Goal: Transaction & Acquisition: Register for event/course

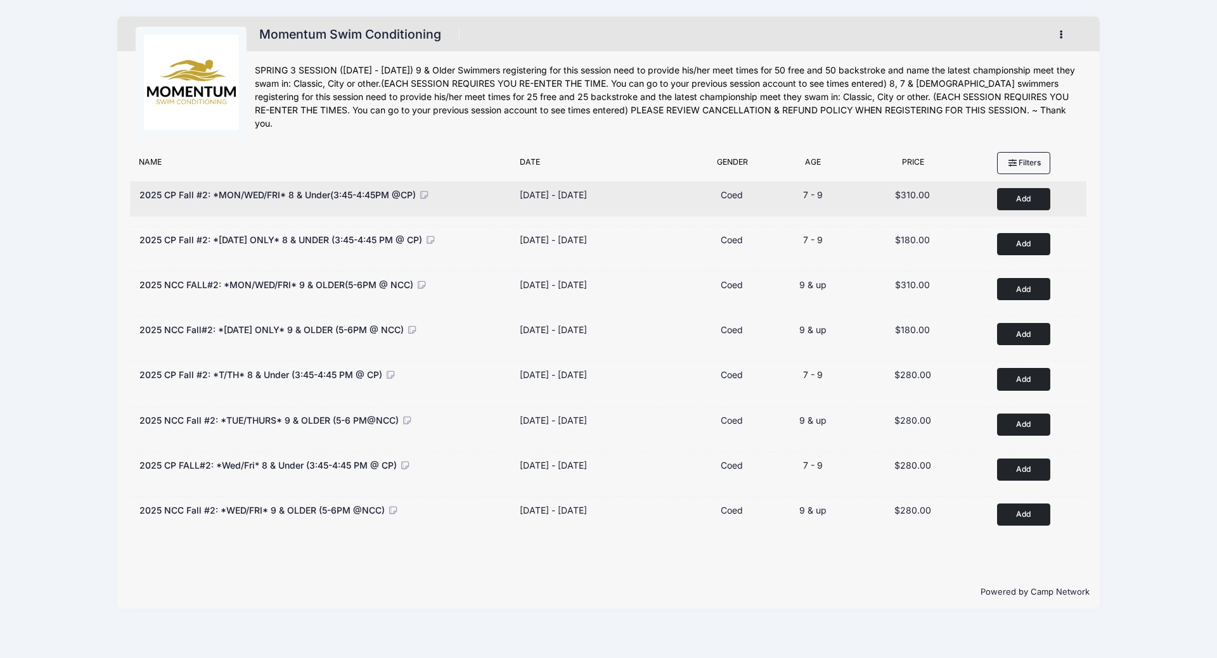
click at [1033, 201] on button "Add to Cart" at bounding box center [1023, 199] width 53 height 22
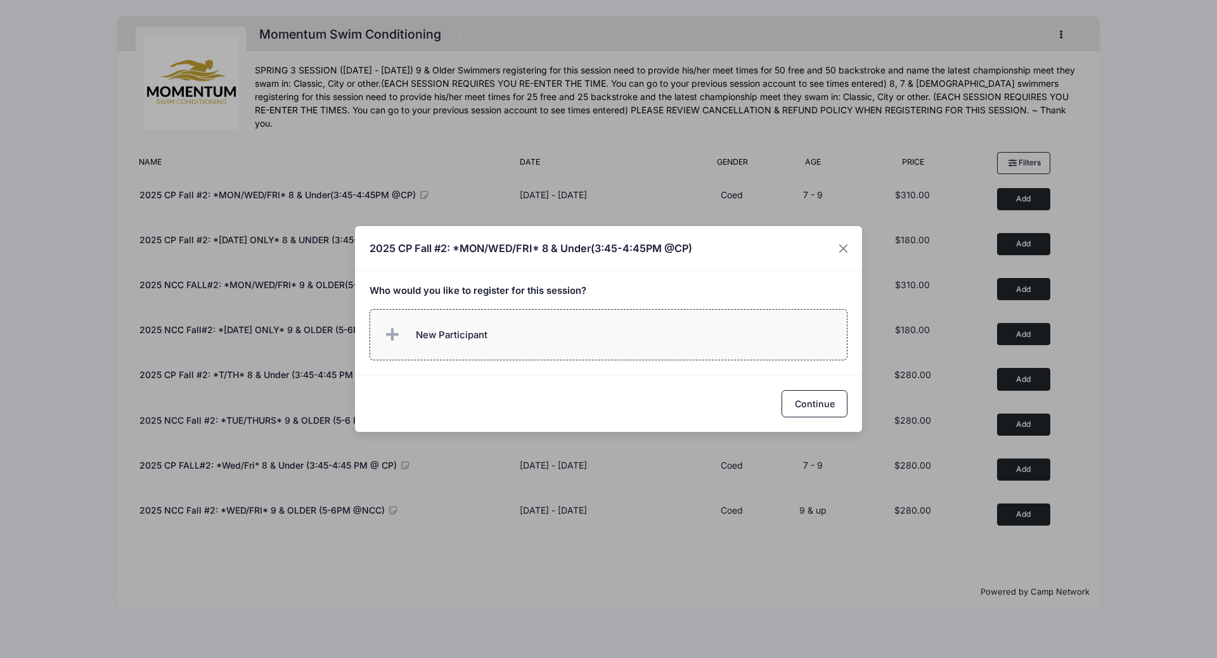
click at [453, 336] on span "New Participant" at bounding box center [452, 335] width 72 height 14
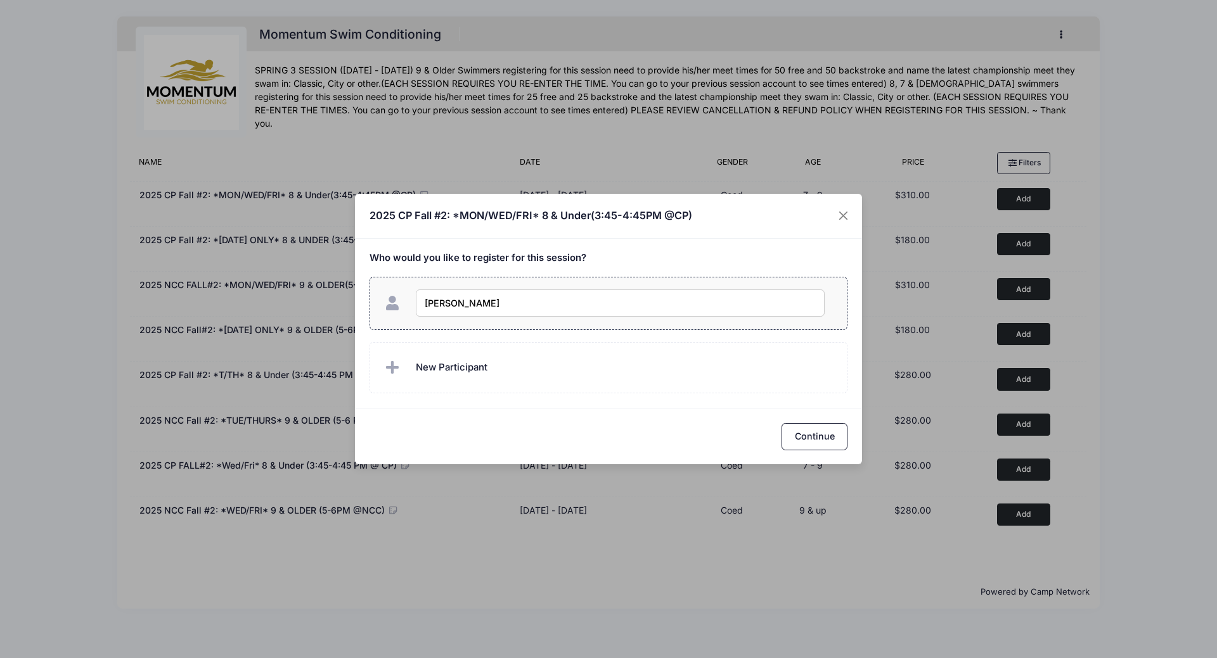
type input "Ahalya Vasant"
checkbox input "true"
click at [809, 435] on button "Continue" at bounding box center [814, 436] width 66 height 27
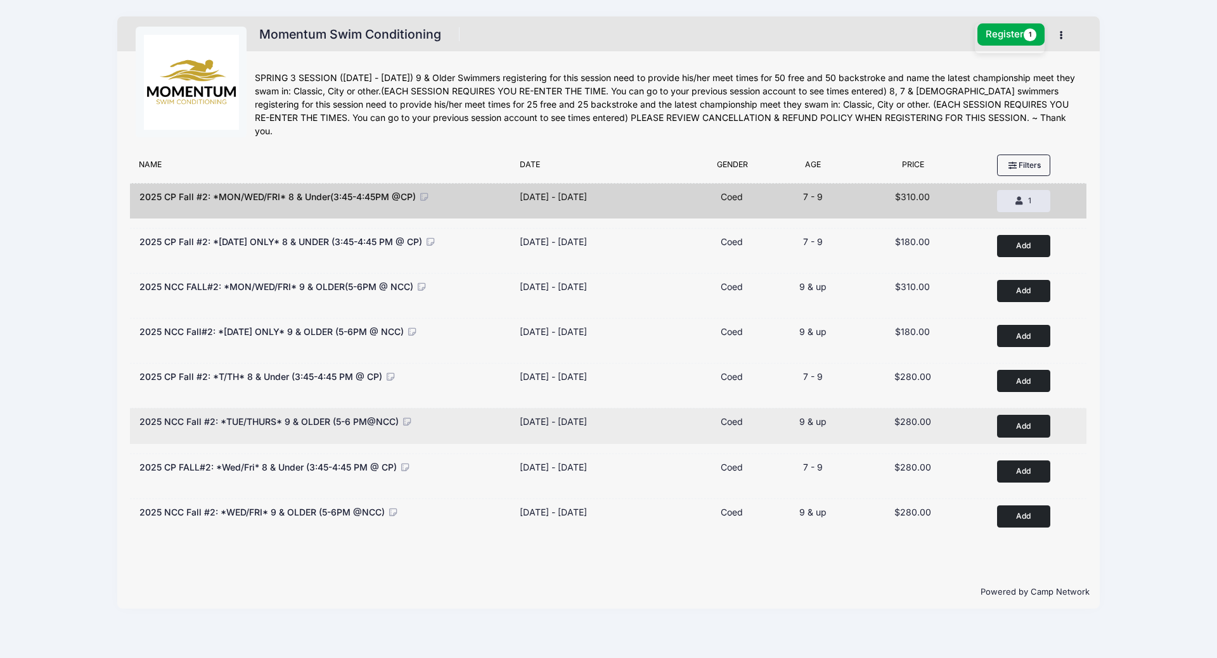
click at [1026, 428] on button "Add to Cart" at bounding box center [1023, 426] width 53 height 22
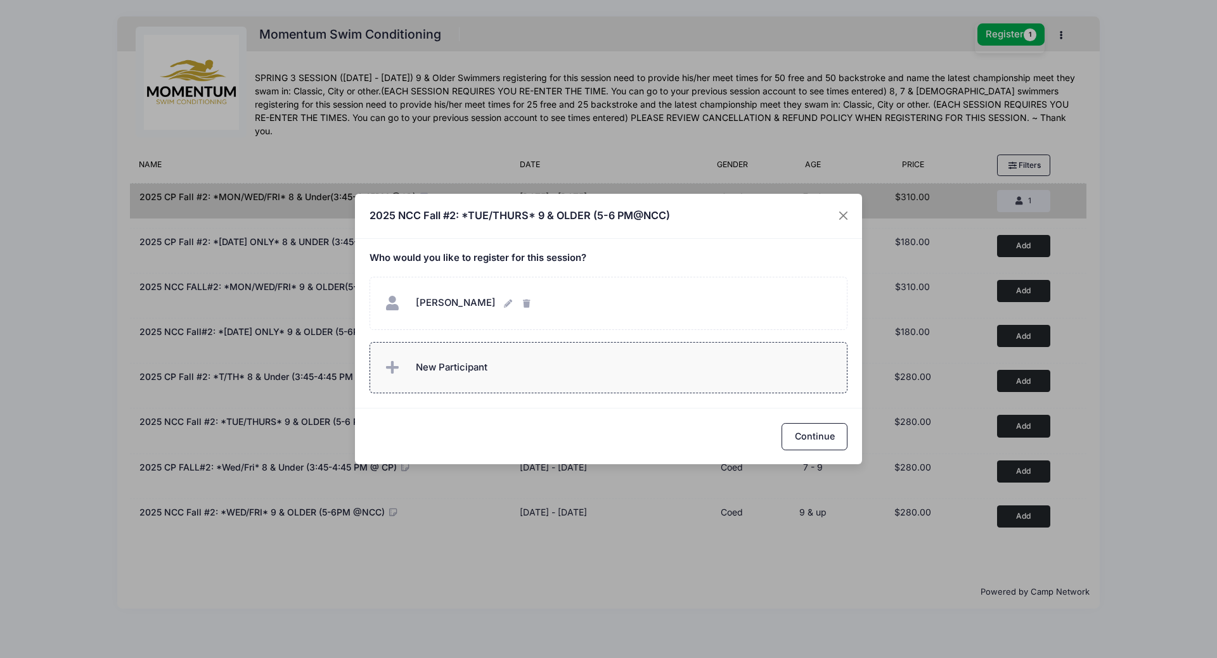
click at [447, 370] on span "New Participant" at bounding box center [452, 368] width 72 height 14
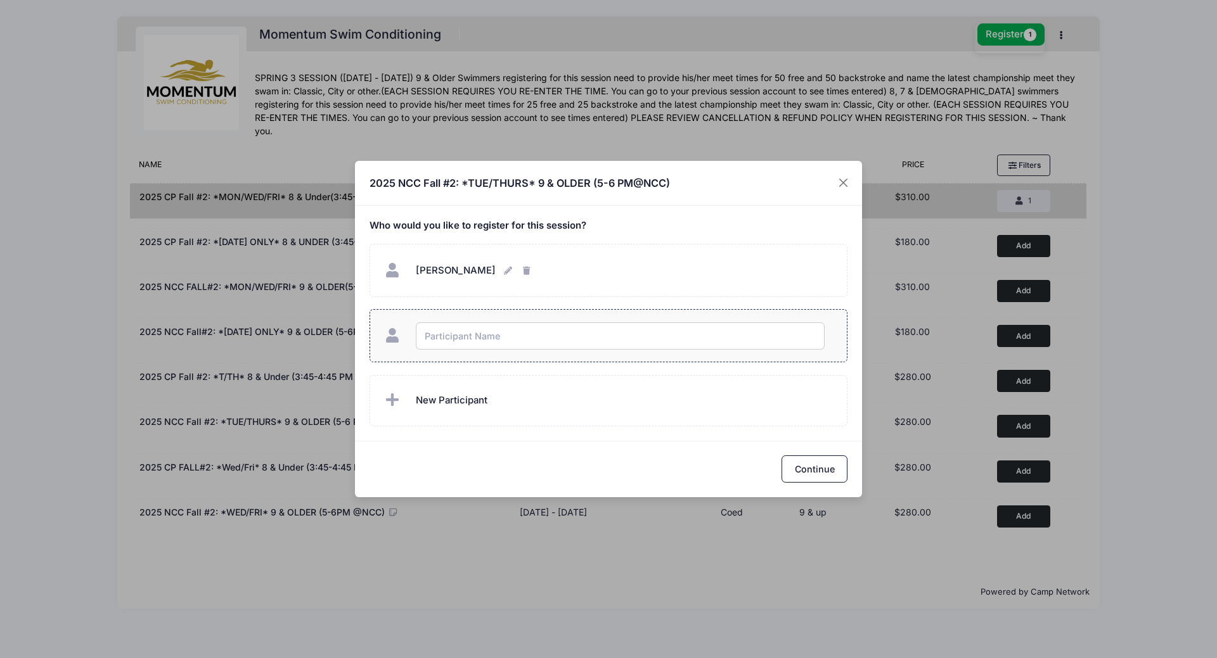
click at [471, 342] on input "text" at bounding box center [620, 336] width 409 height 27
type input "[PERSON_NAME]"
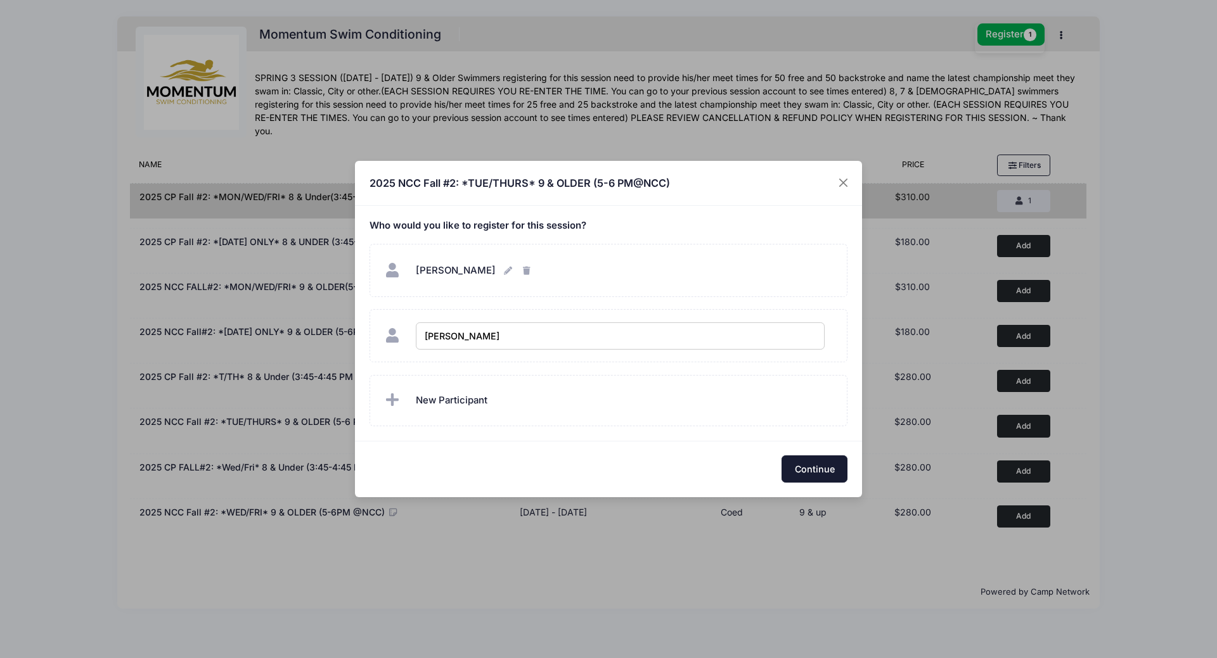
checkbox input "true"
click at [817, 464] on button "Continue" at bounding box center [814, 469] width 66 height 27
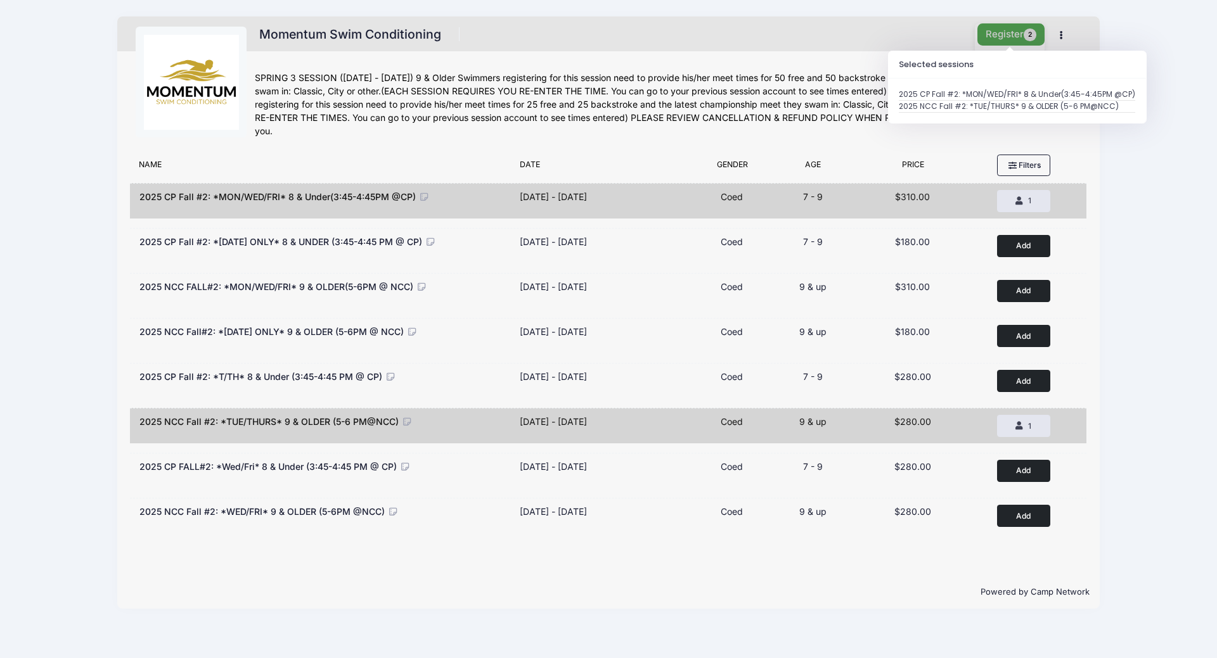
click at [1012, 34] on button "Register 2" at bounding box center [1010, 34] width 67 height 22
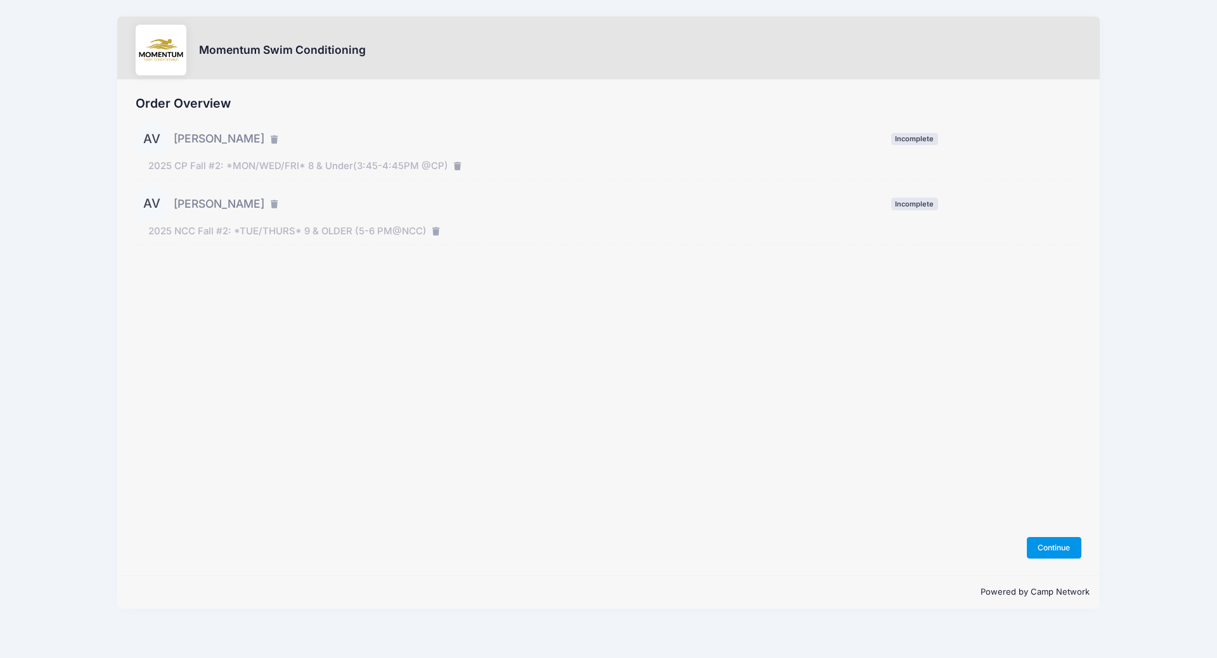
click at [1063, 537] on button "Continue" at bounding box center [1053, 548] width 54 height 22
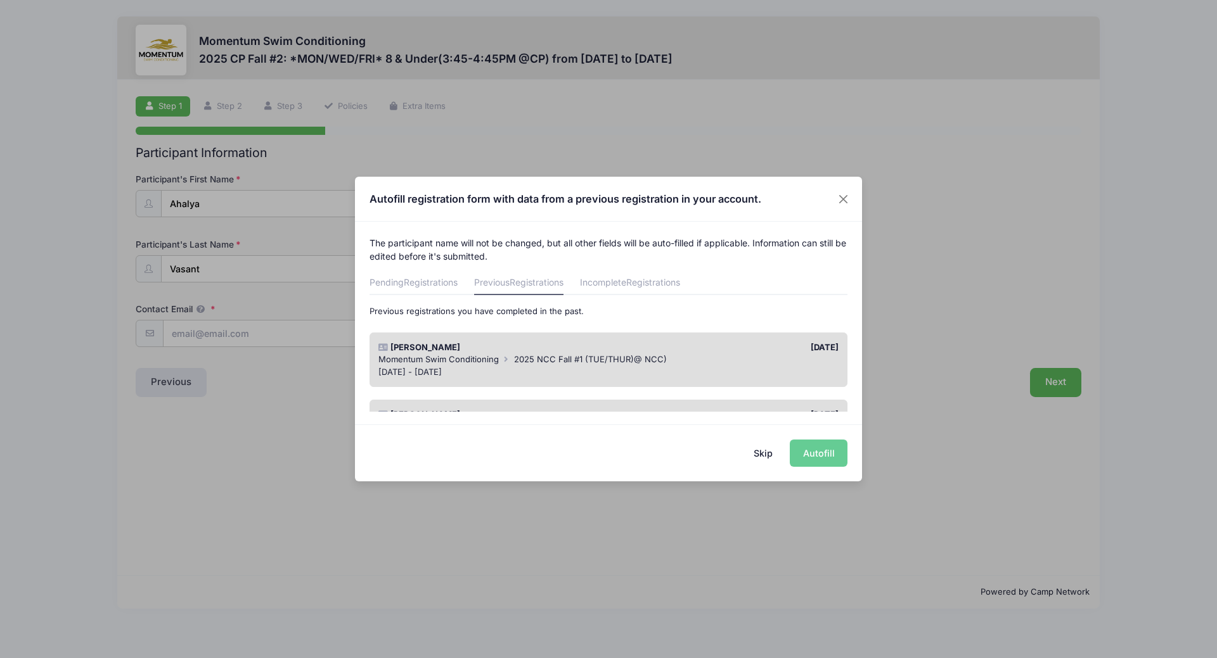
click at [765, 453] on button "Skip" at bounding box center [763, 453] width 45 height 27
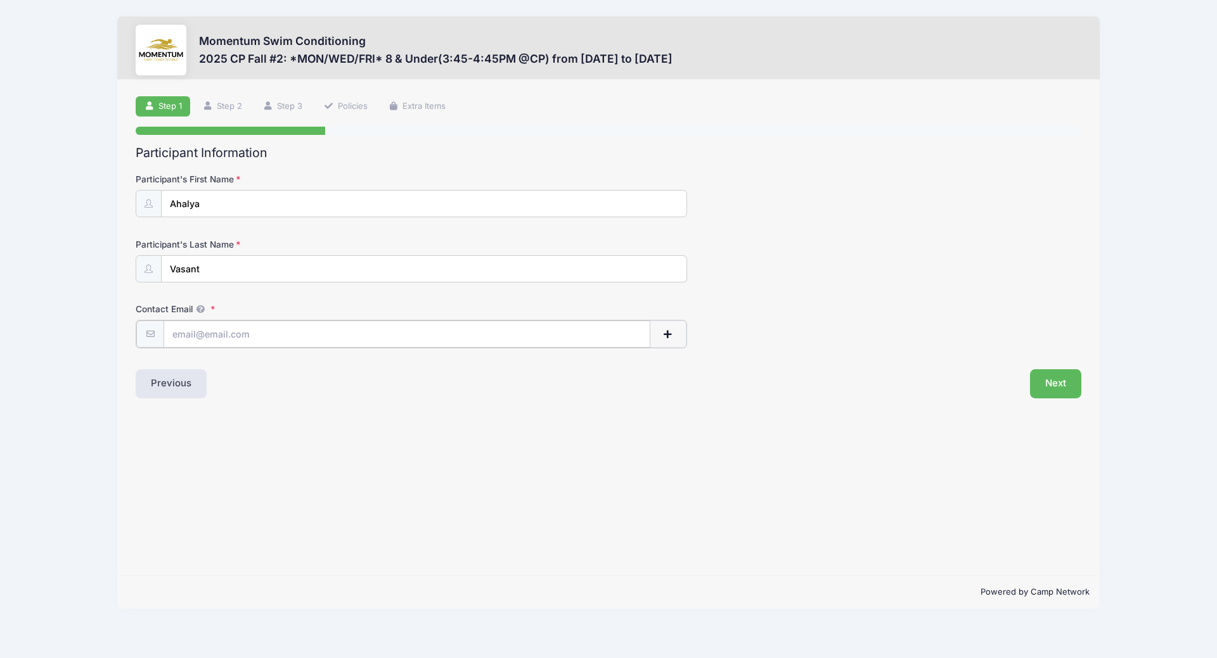
click at [210, 333] on input "Contact Email" at bounding box center [406, 334] width 487 height 27
type input "vramamur@gmail.com"
click at [1053, 385] on button "Next" at bounding box center [1055, 382] width 51 height 29
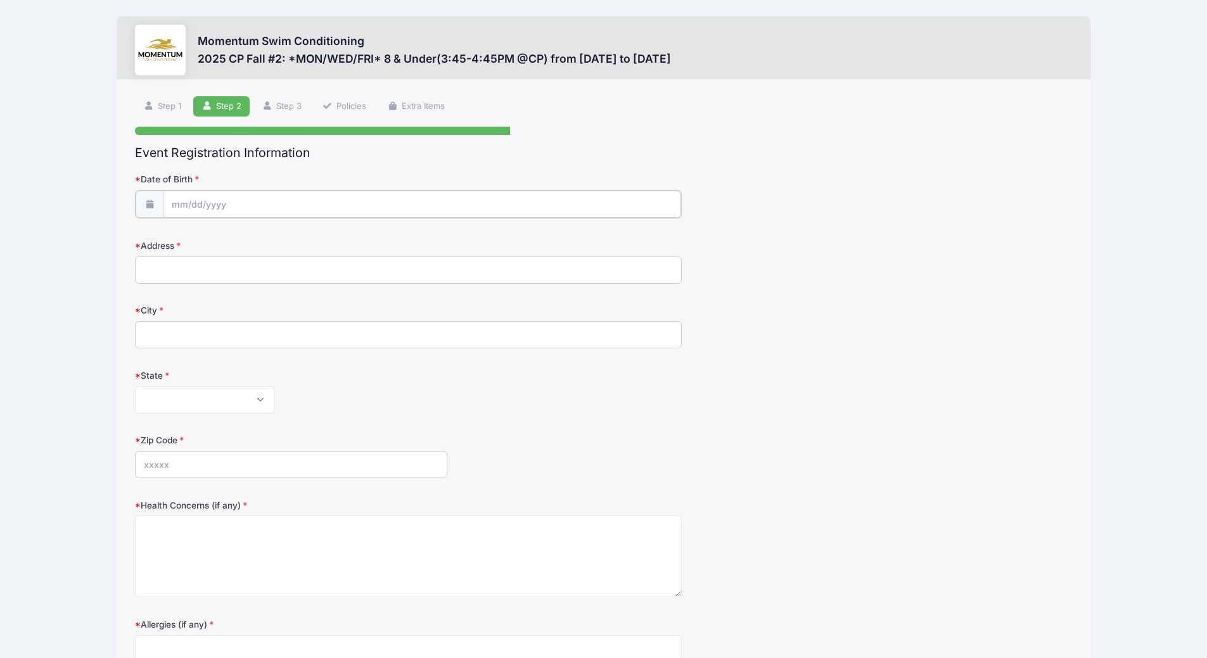
click at [265, 205] on input "Date of Birth" at bounding box center [422, 204] width 518 height 27
click at [290, 241] on input "2025" at bounding box center [281, 237] width 41 height 19
type input "2017"
click at [176, 238] on span at bounding box center [181, 238] width 21 height 22
select select "7"
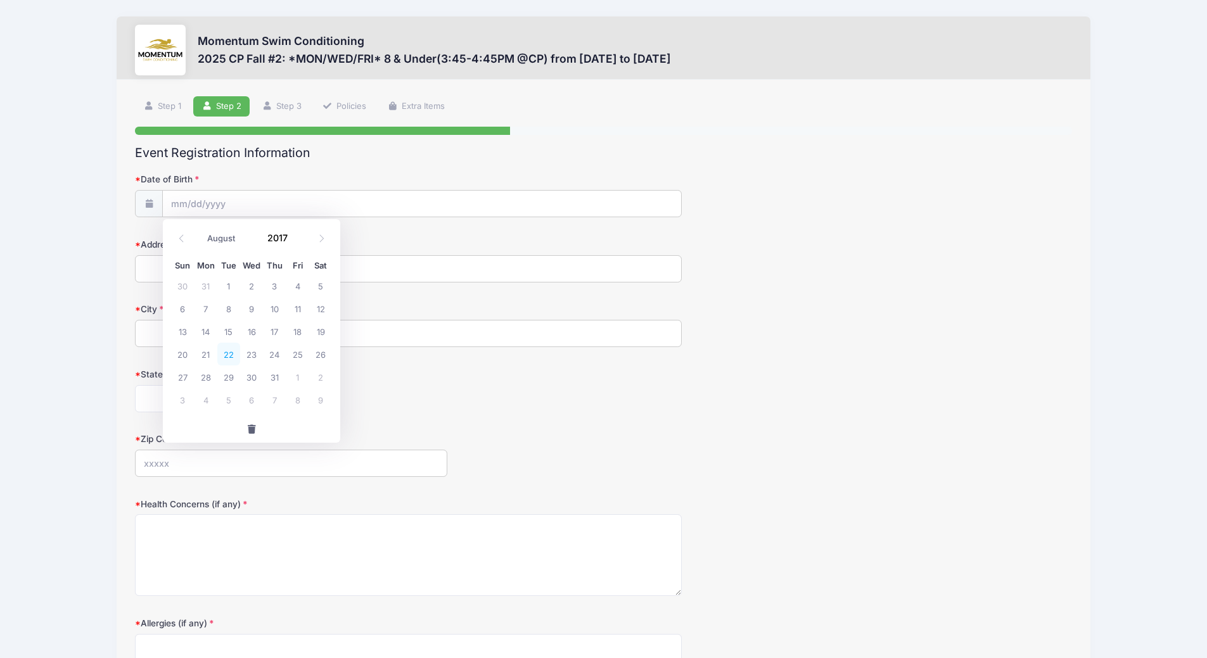
click at [226, 359] on span "22" at bounding box center [228, 354] width 23 height 23
type input "08/22/2017"
click at [207, 262] on input "Address" at bounding box center [408, 268] width 547 height 27
type input "1612 William Penn Dr"
type input "Naperville"
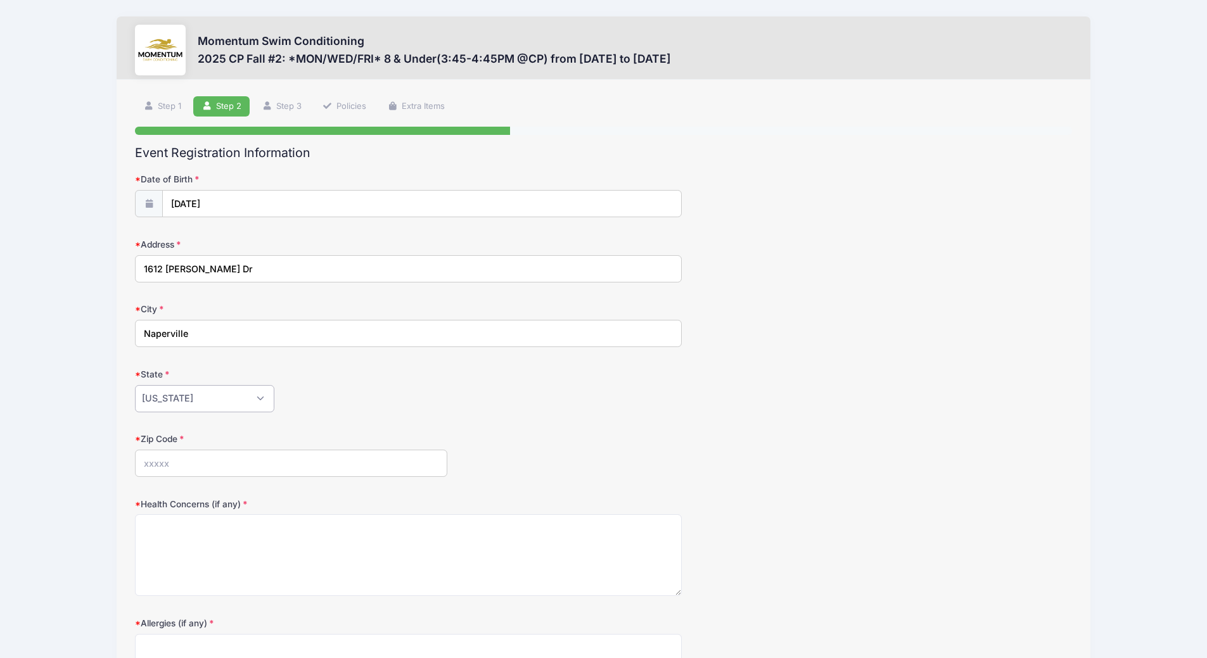
select select "IL"
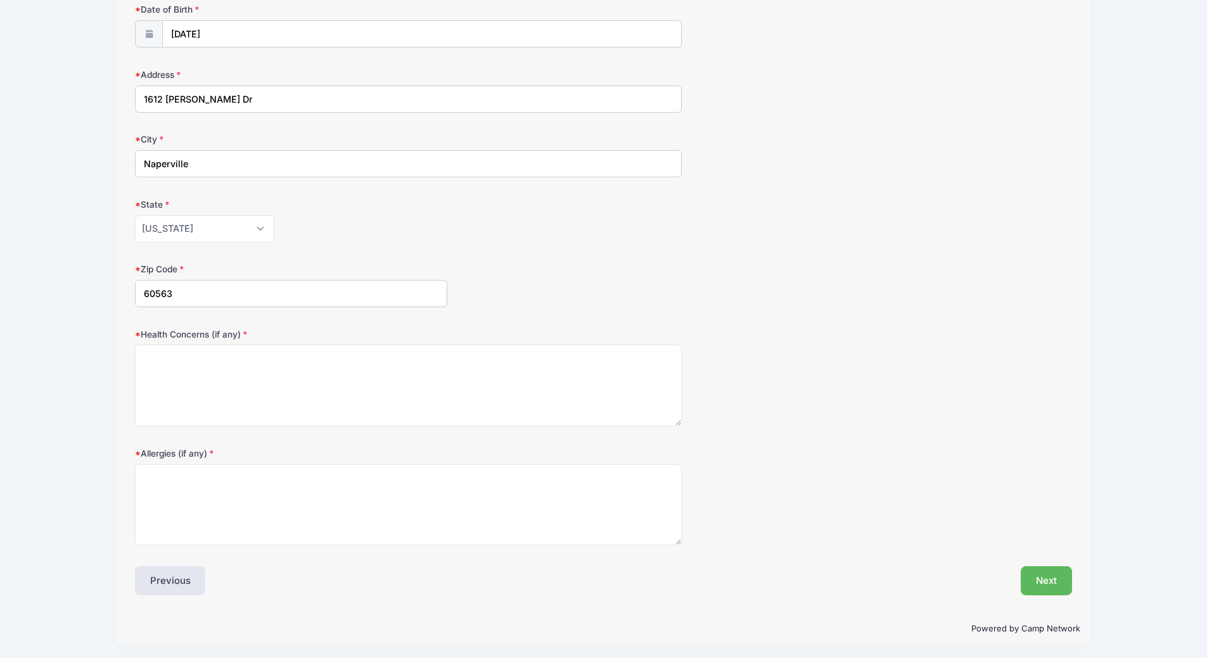
scroll to position [174, 0]
type input "60563"
click at [252, 395] on textarea "Health Concerns (if any)" at bounding box center [408, 382] width 547 height 82
type textarea "None"
click at [233, 491] on textarea "Allergies (if any)" at bounding box center [408, 502] width 547 height 82
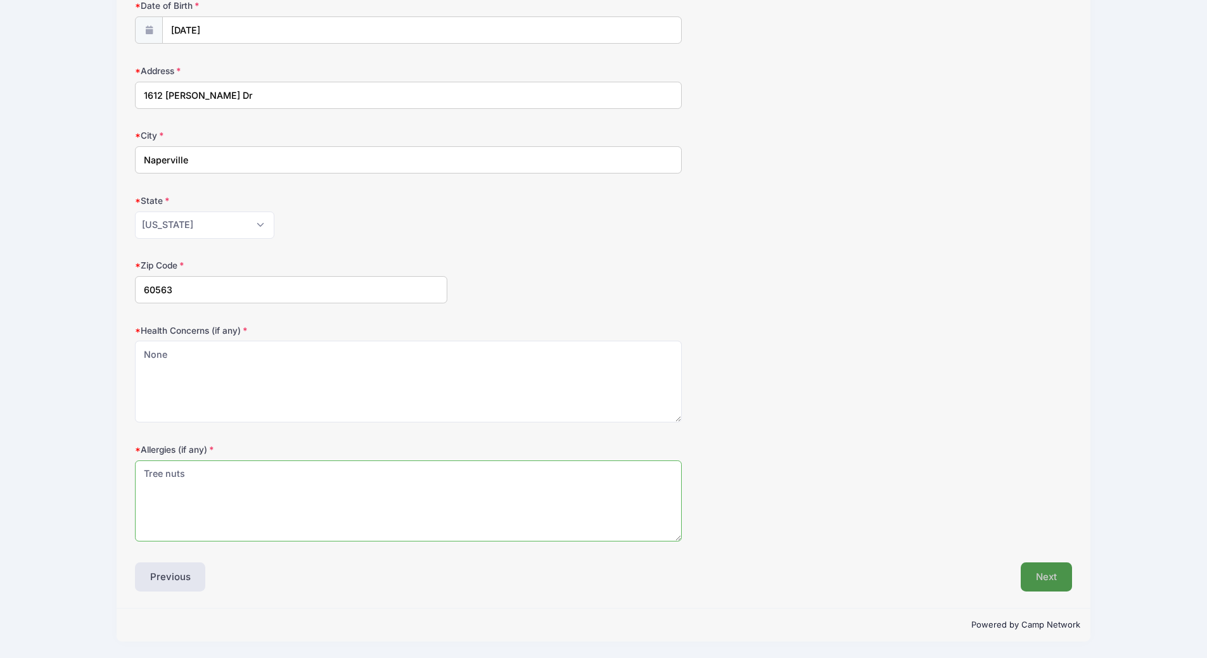
type textarea "Tree nuts"
click at [1051, 577] on button "Next" at bounding box center [1046, 577] width 51 height 29
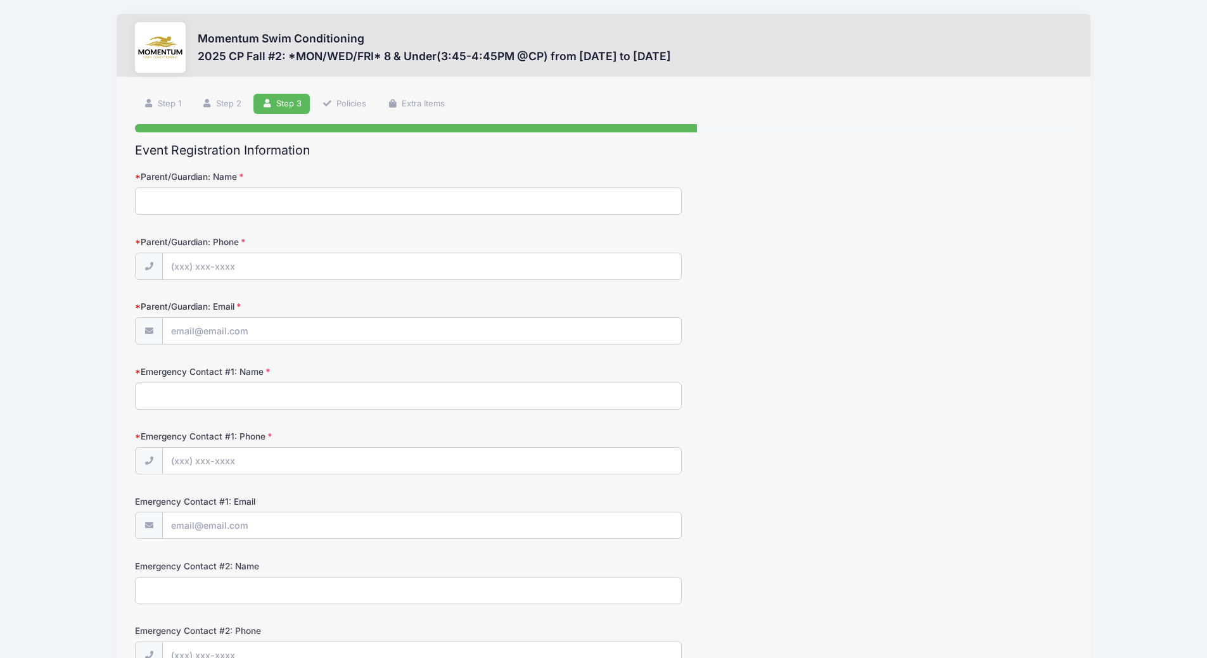
scroll to position [0, 0]
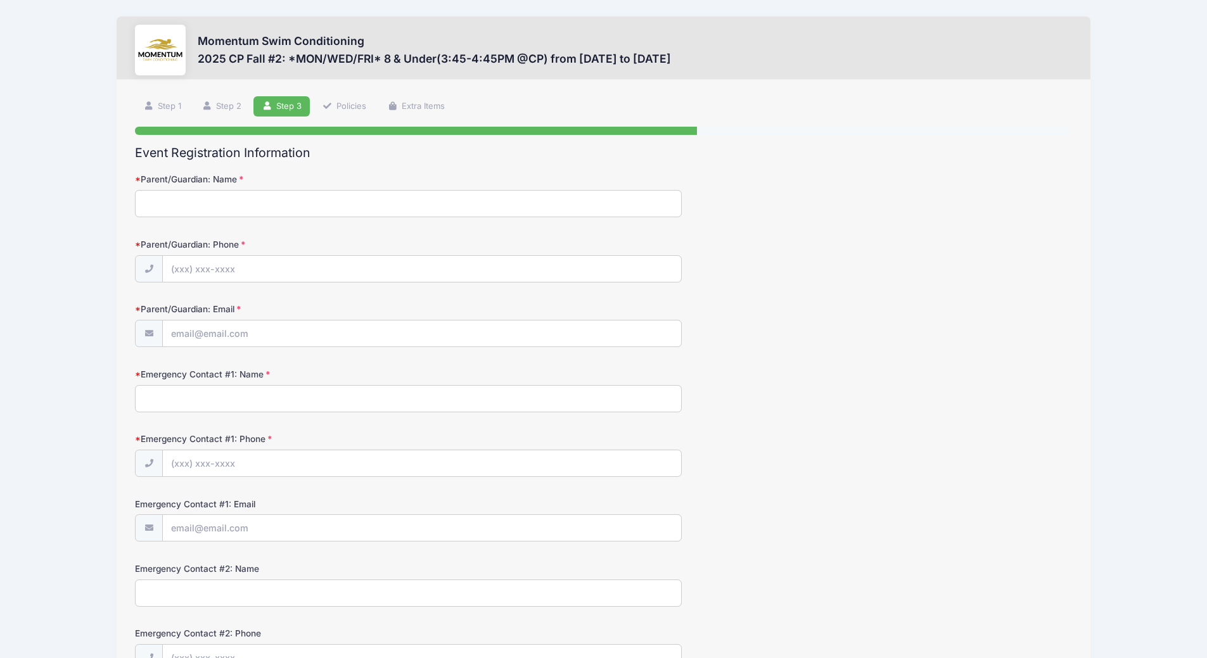
click at [278, 204] on input "Parent/Guardian: Name" at bounding box center [408, 203] width 547 height 27
type input "Vasant Ramamurthy"
type input "(630) 254-0373"
type input "[EMAIL_ADDRESS][DOMAIN_NAME]"
type input "Sowmya Venkat"
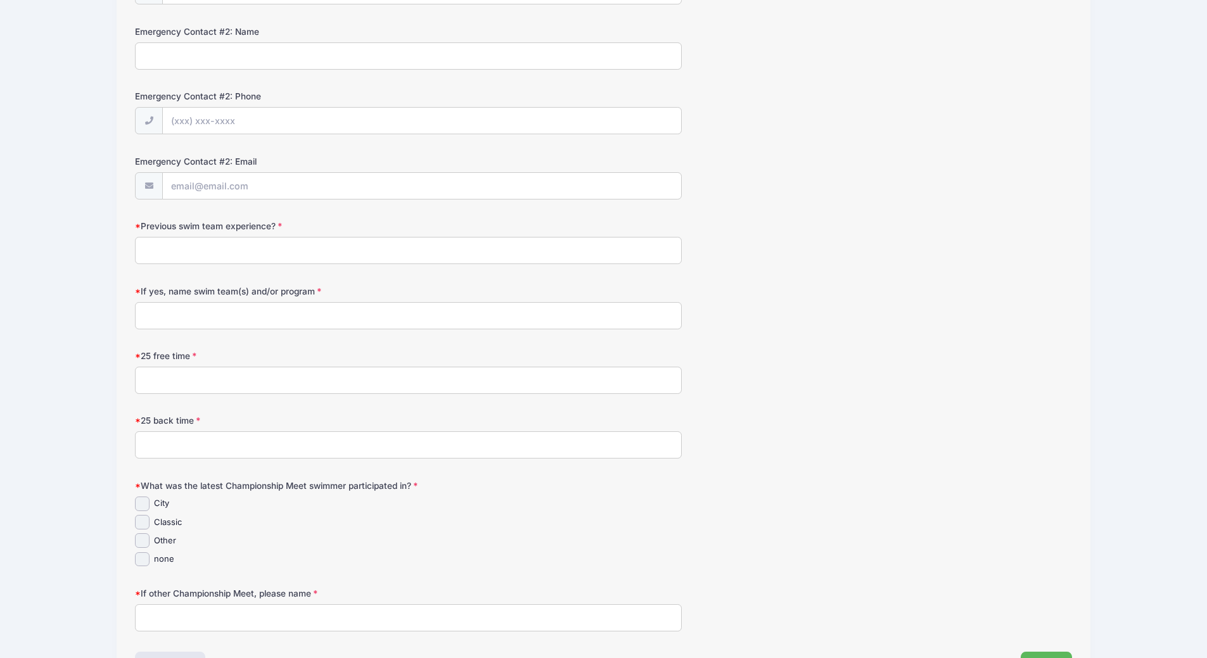
type input "(630) 258-1079"
click at [229, 256] on input "Previous swim team experience?" at bounding box center [408, 249] width 547 height 27
type input "Yes"
click at [202, 321] on input "If yes, name swim team(s) and/or program" at bounding box center [408, 315] width 547 height 27
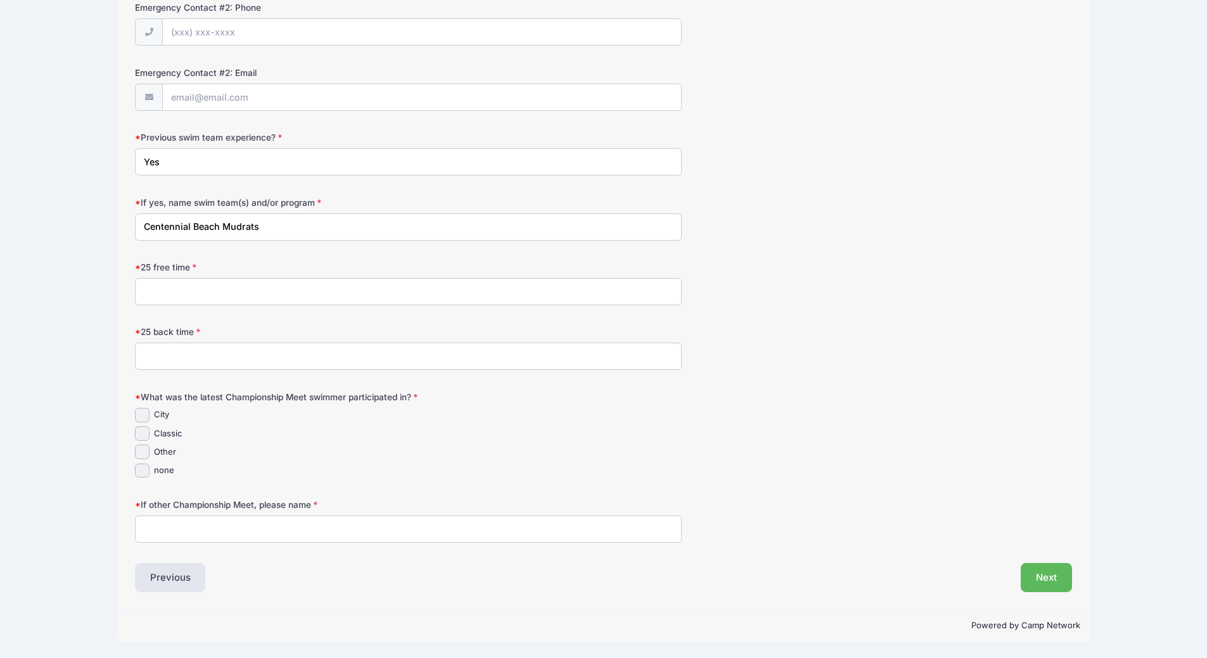
scroll to position [627, 0]
type input "Centennial Beach Mudrats"
click at [143, 433] on input "Classic" at bounding box center [142, 433] width 15 height 15
checkbox input "true"
click at [202, 290] on input "25 free time" at bounding box center [408, 291] width 547 height 27
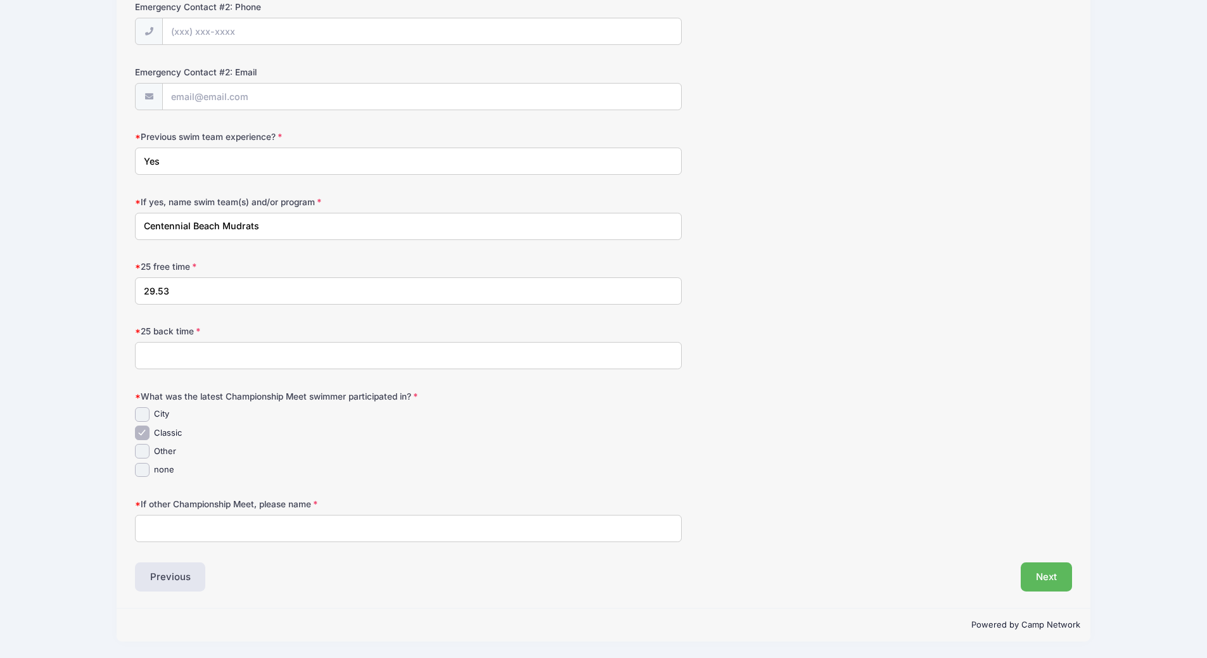
type input "29.53"
click at [165, 350] on input "25 back time" at bounding box center [408, 355] width 547 height 27
type input "31.97"
click at [1044, 572] on button "Next" at bounding box center [1046, 577] width 51 height 29
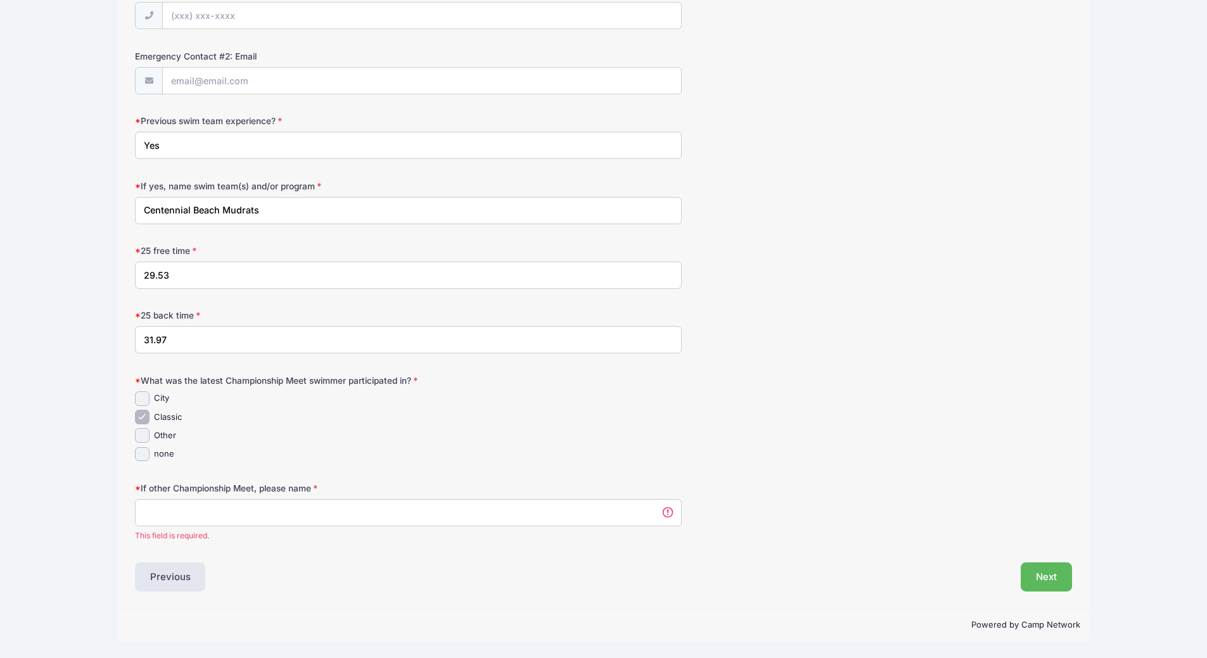
click at [257, 514] on input "If other Championship Meet, please name" at bounding box center [408, 512] width 547 height 27
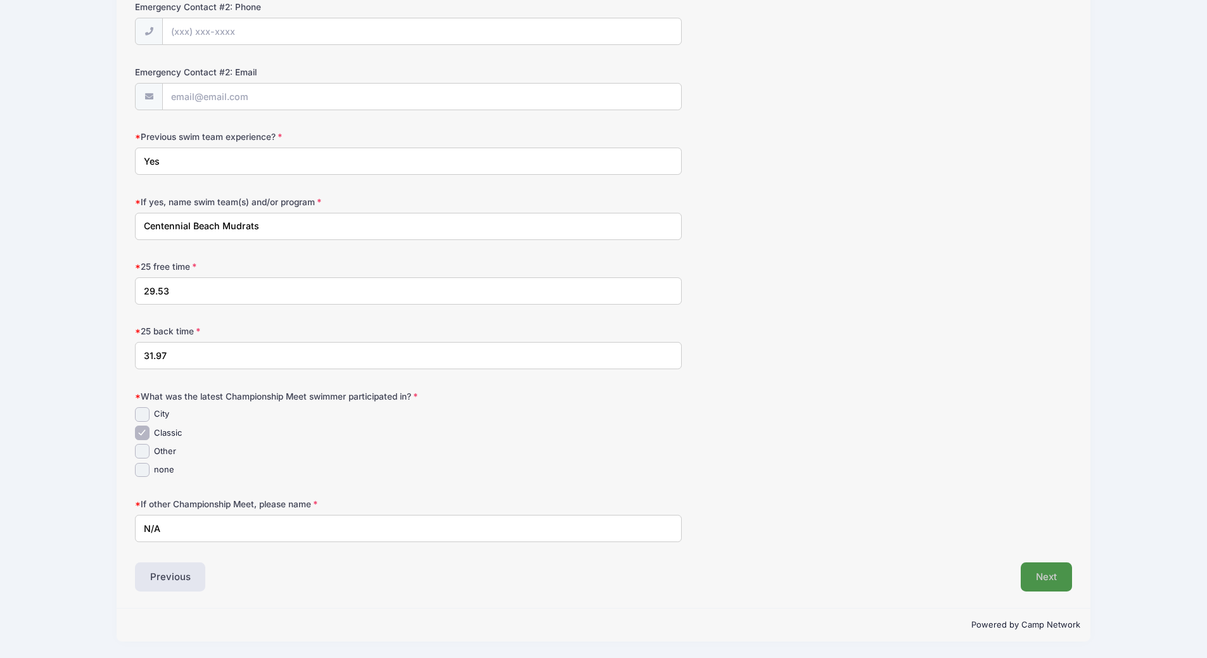
type input "N/A"
click at [1048, 580] on button "Next" at bounding box center [1046, 577] width 51 height 29
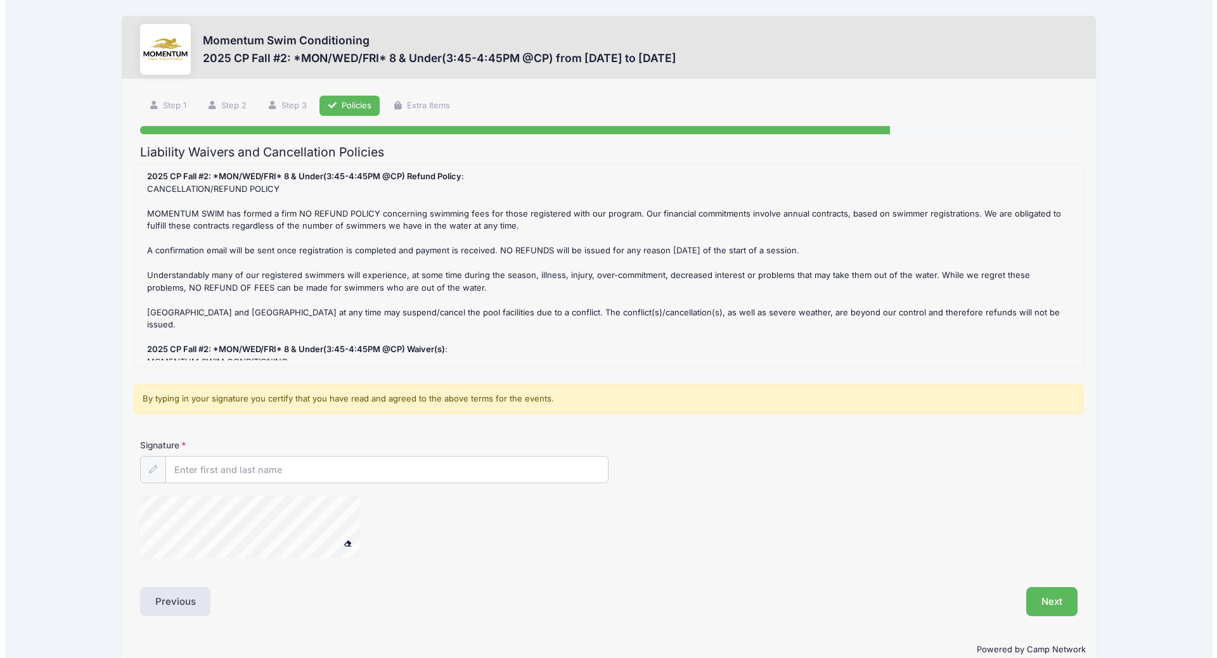
scroll to position [0, 0]
click at [264, 489] on div "Signature" at bounding box center [604, 506] width 950 height 132
click at [283, 475] on input "Signature" at bounding box center [382, 470] width 442 height 27
type input "Vasant Ramamurthy"
click at [1054, 601] on button "Next" at bounding box center [1046, 602] width 51 height 29
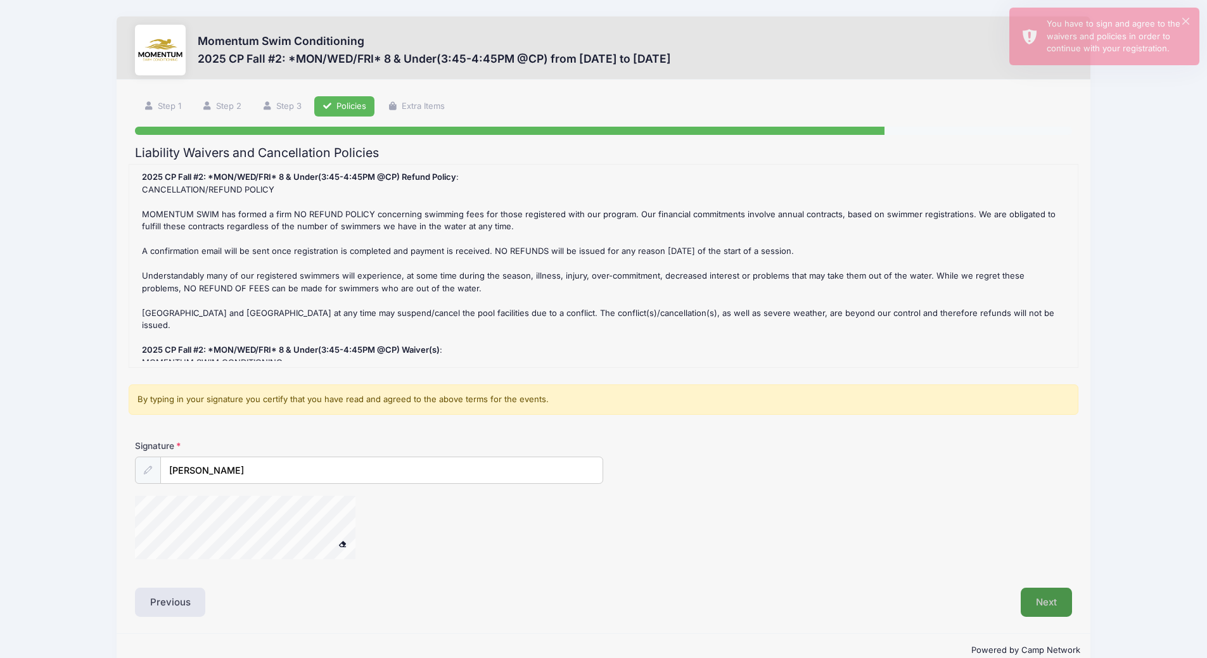
click at [1049, 602] on button "Next" at bounding box center [1046, 602] width 51 height 29
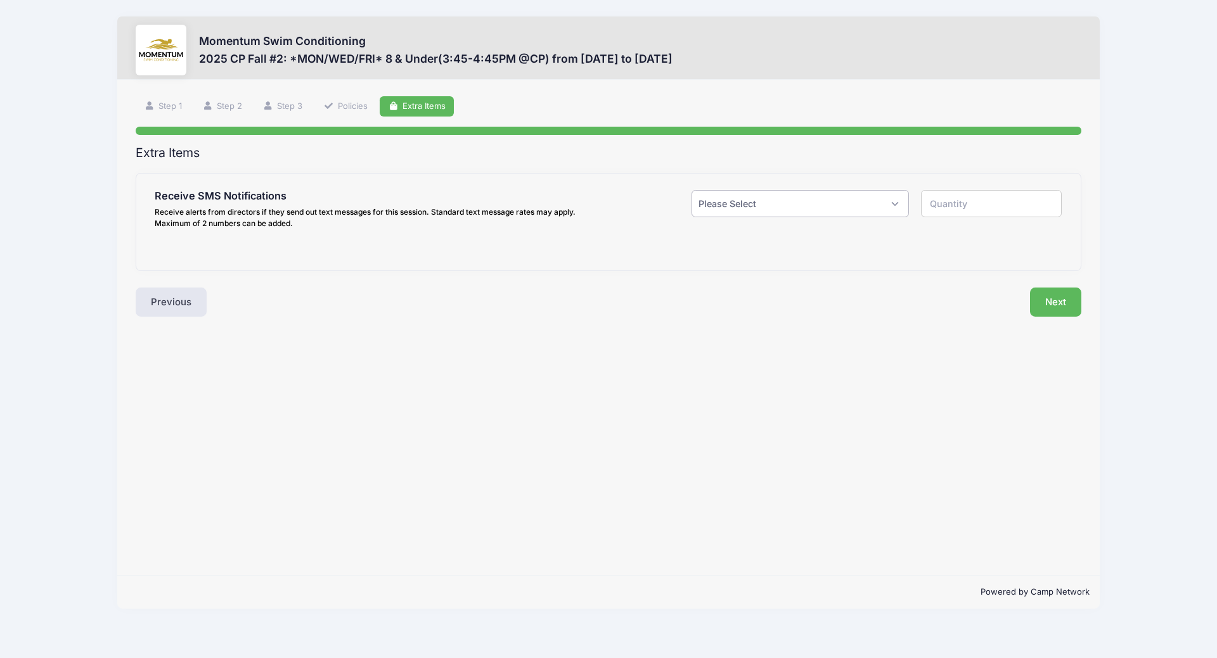
click at [777, 201] on select "Please Select Yes ($0.00) No" at bounding box center [799, 203] width 217 height 27
select select "0"
click at [691, 190] on select "Please Select Yes ($0.00) No" at bounding box center [799, 203] width 217 height 27
type input "0"
click at [1052, 301] on button "Next" at bounding box center [1055, 302] width 51 height 29
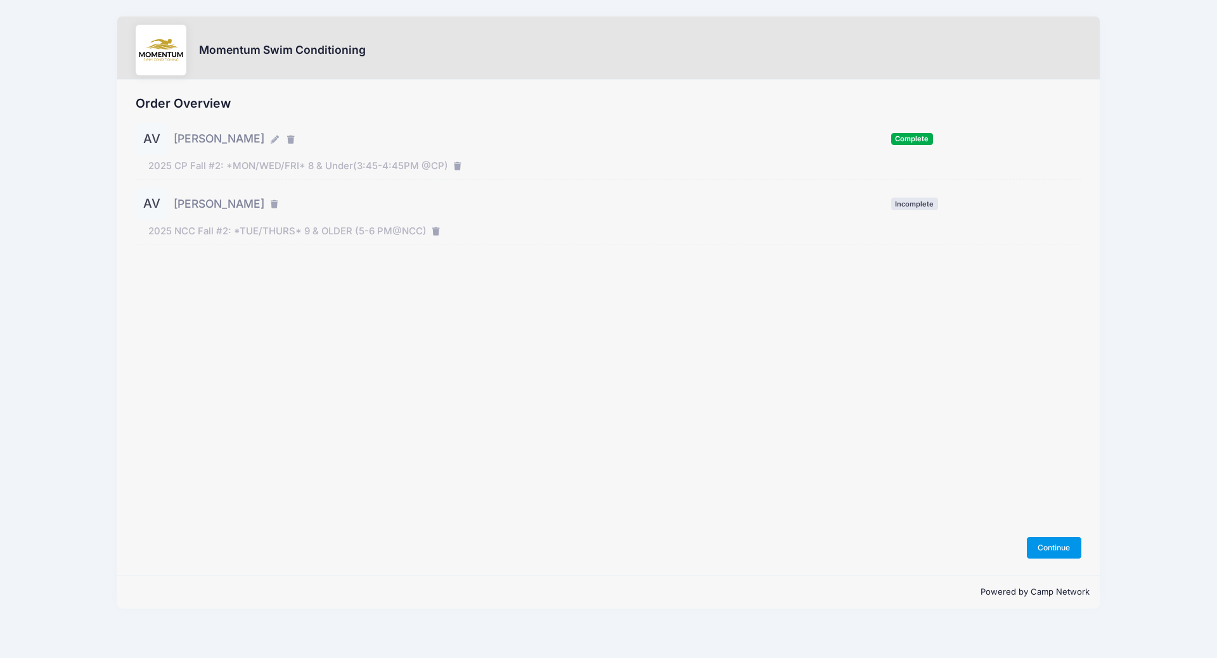
click at [1051, 549] on button "Continue" at bounding box center [1053, 548] width 54 height 22
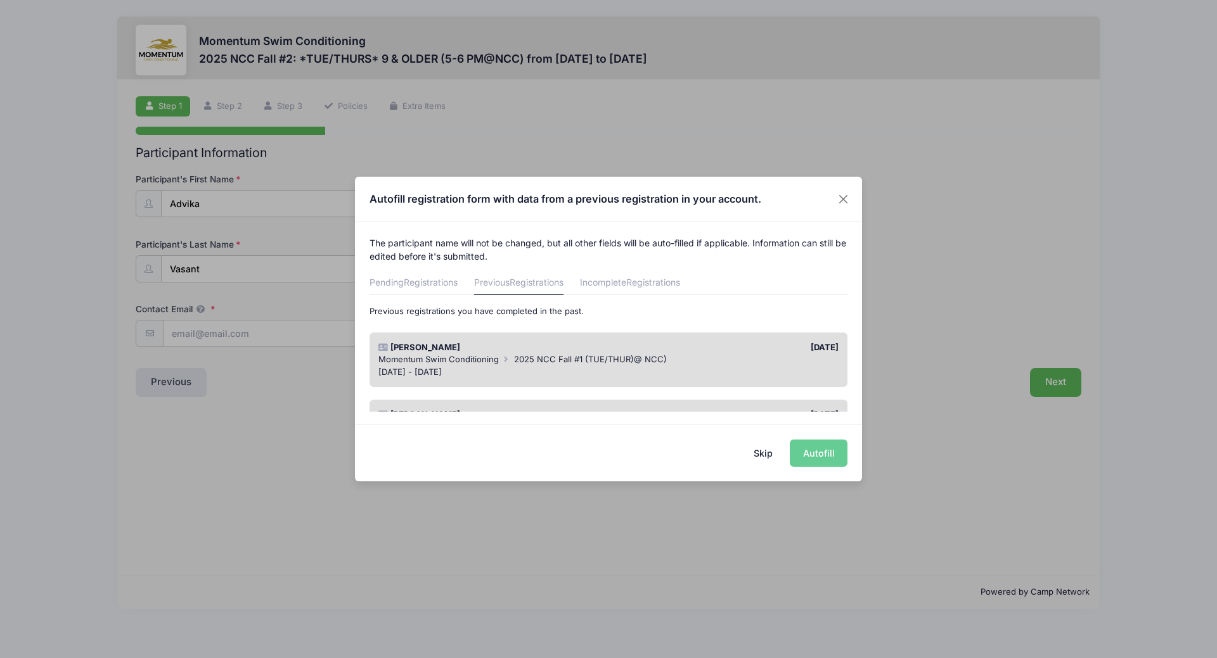
click at [820, 453] on div "Skip Autofill" at bounding box center [608, 453] width 507 height 56
click at [525, 348] on div "[PERSON_NAME]" at bounding box center [490, 348] width 236 height 13
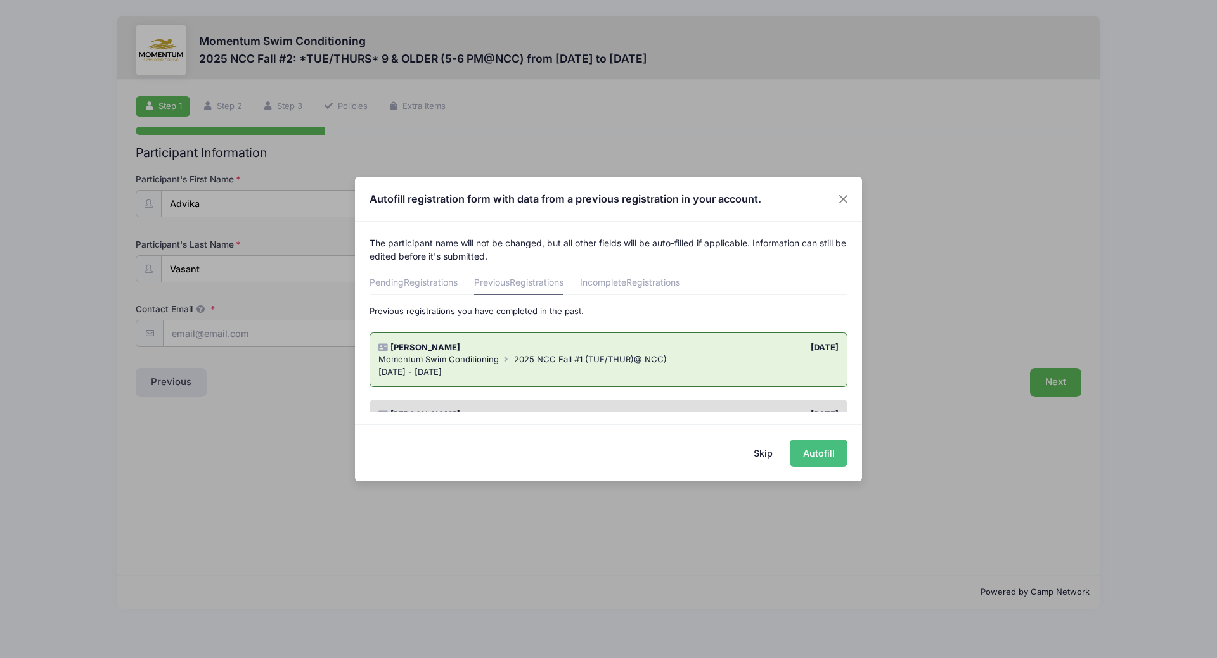
click at [824, 452] on button "Autofill" at bounding box center [818, 453] width 58 height 27
type input "vramamur@gmail.com"
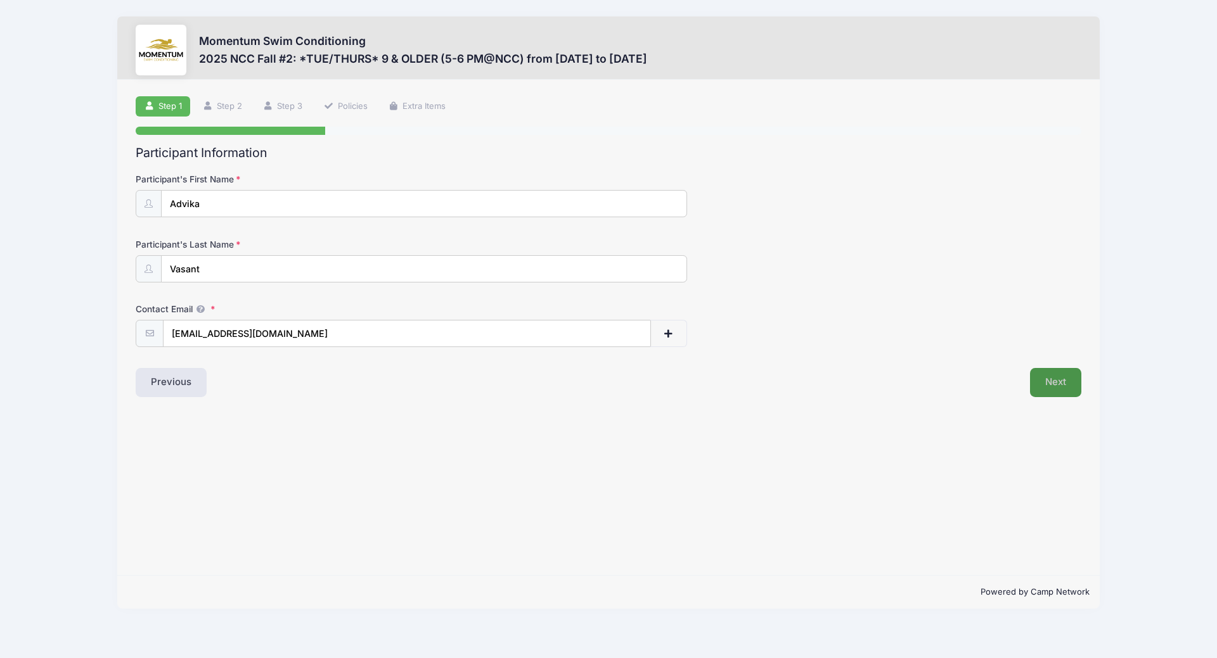
click at [1051, 383] on button "Next" at bounding box center [1055, 382] width 51 height 29
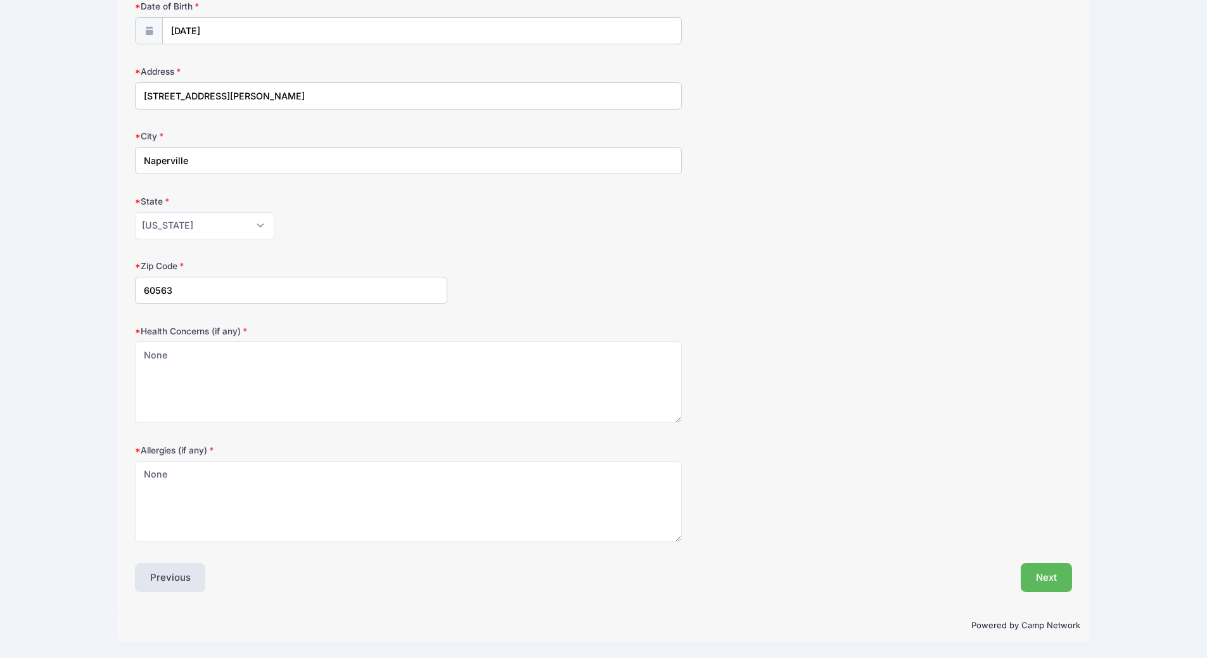
scroll to position [174, 0]
click at [1041, 577] on button "Next" at bounding box center [1046, 577] width 51 height 29
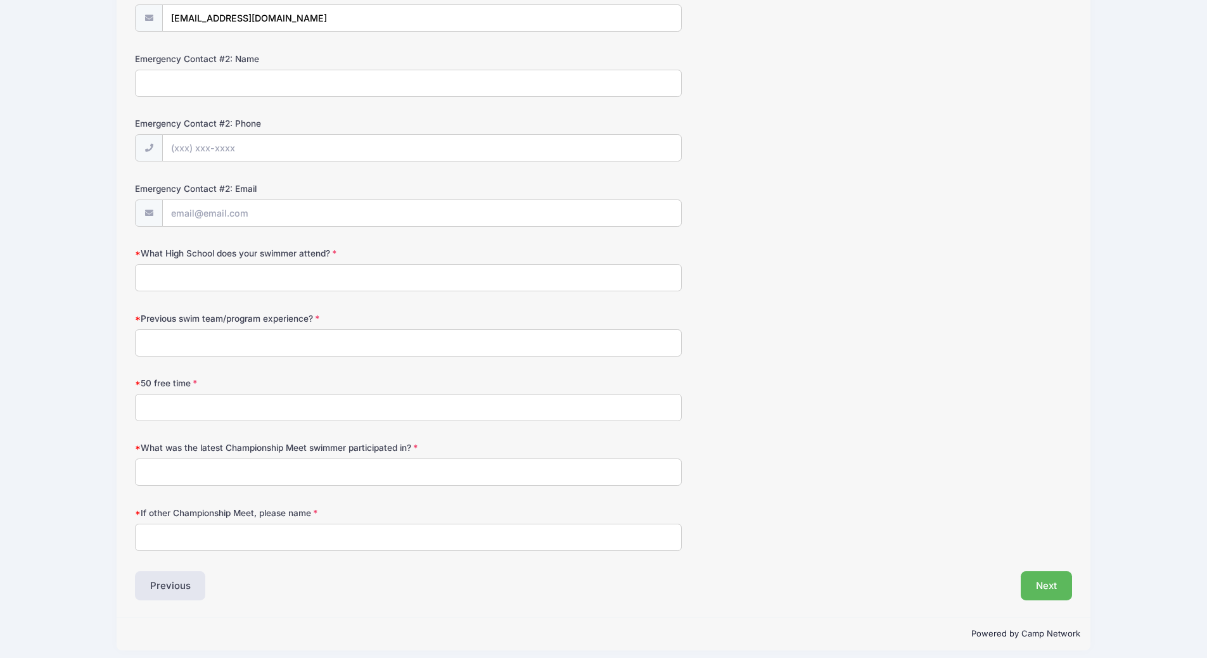
scroll to position [519, 0]
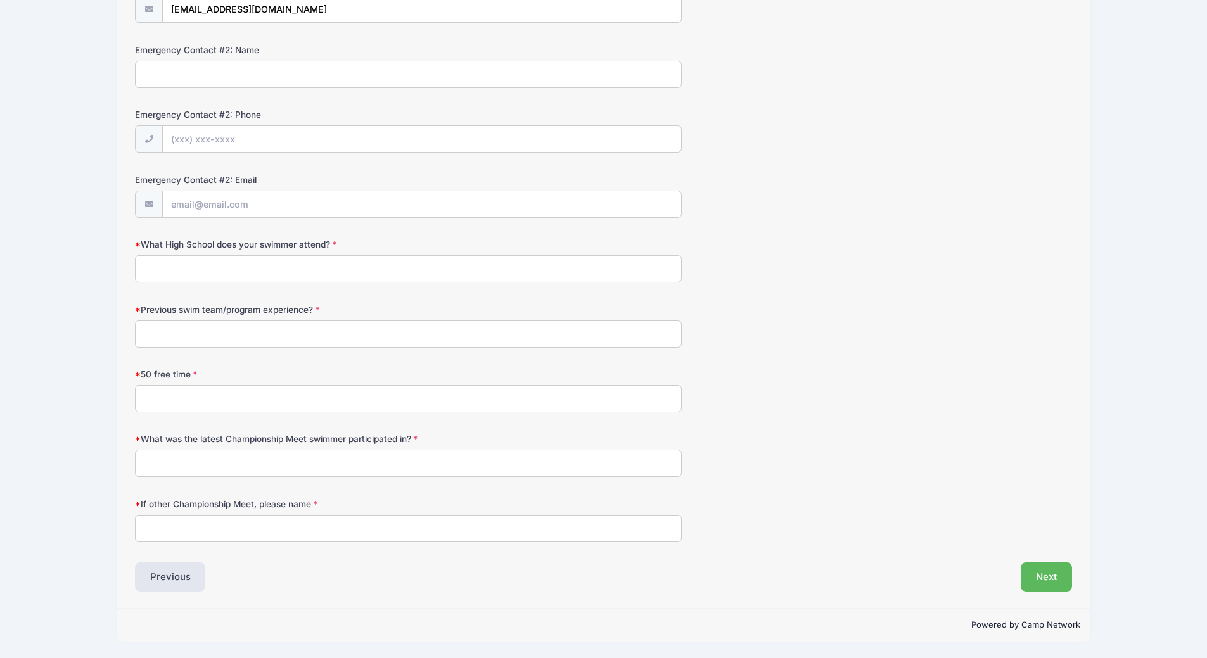
click at [291, 260] on input "What High School does your swimmer attend?" at bounding box center [408, 268] width 547 height 27
type input "N/A"
type input "Yes"
type input "34.22"
click at [333, 458] on input "What was the latest Championship Meet swimmer participated in?" at bounding box center [408, 463] width 547 height 27
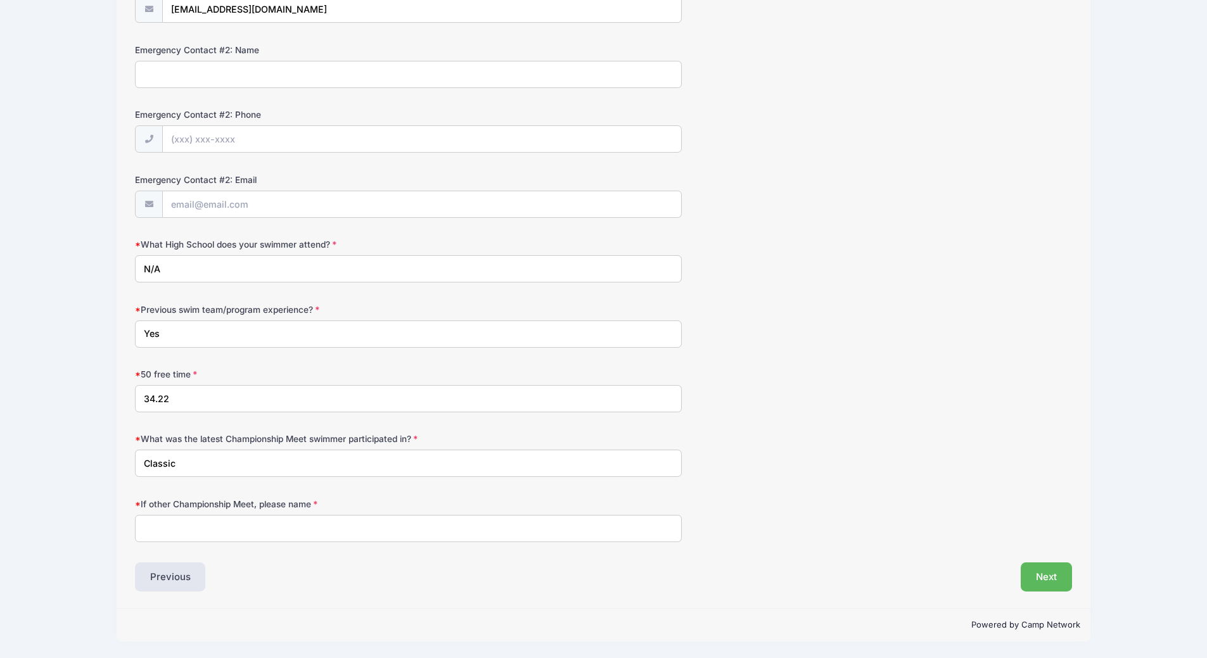
type input "Classic"
click at [265, 521] on input "If other Championship Meet, please name" at bounding box center [408, 528] width 547 height 27
type input "N/A"
click at [1057, 575] on button "Next" at bounding box center [1046, 577] width 51 height 29
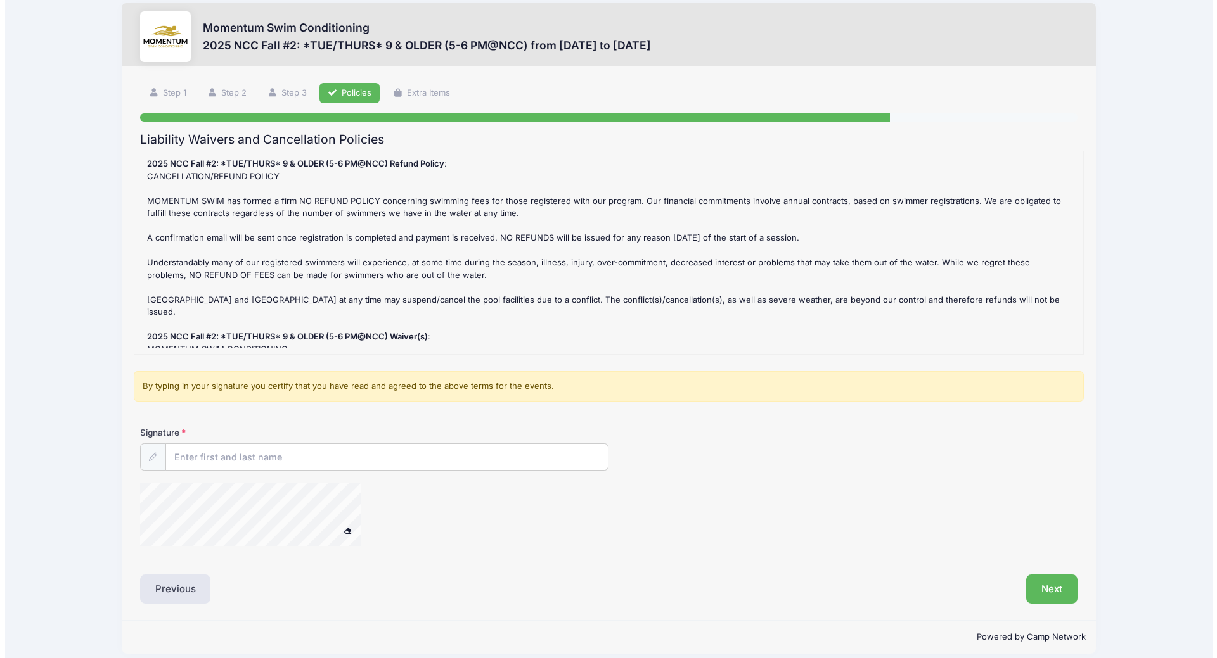
scroll to position [0, 0]
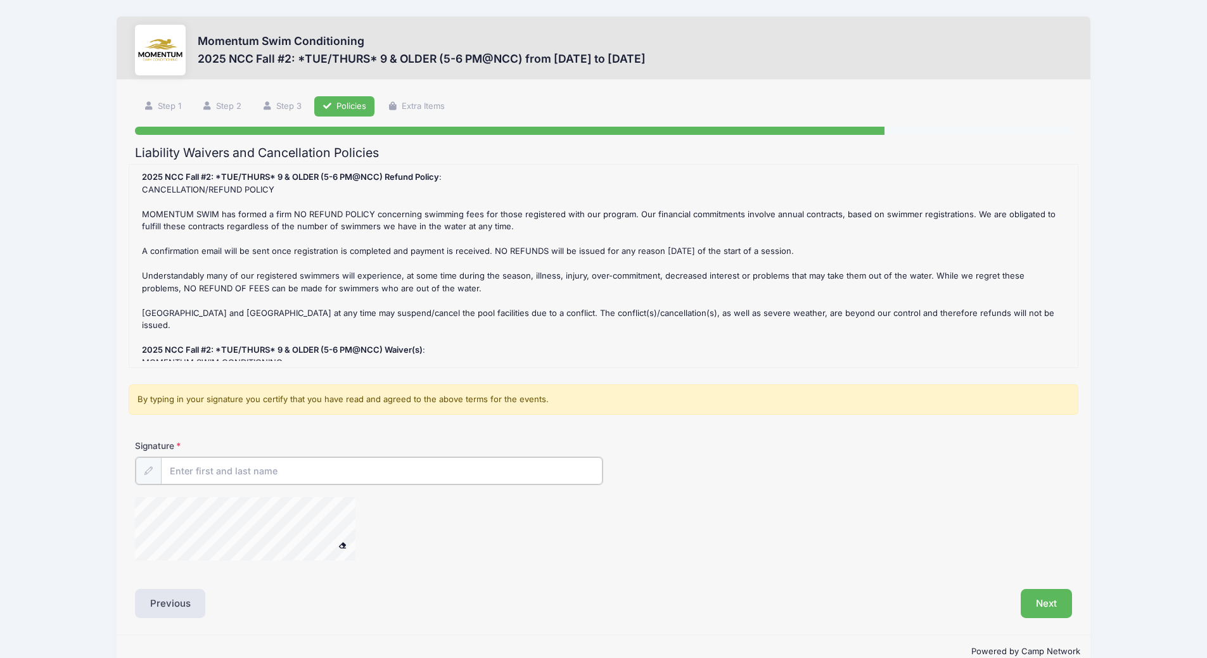
click at [248, 474] on input "Signature" at bounding box center [382, 470] width 442 height 27
type input "Vasant Ramamurthy"
click at [1052, 608] on button "Next" at bounding box center [1046, 602] width 51 height 29
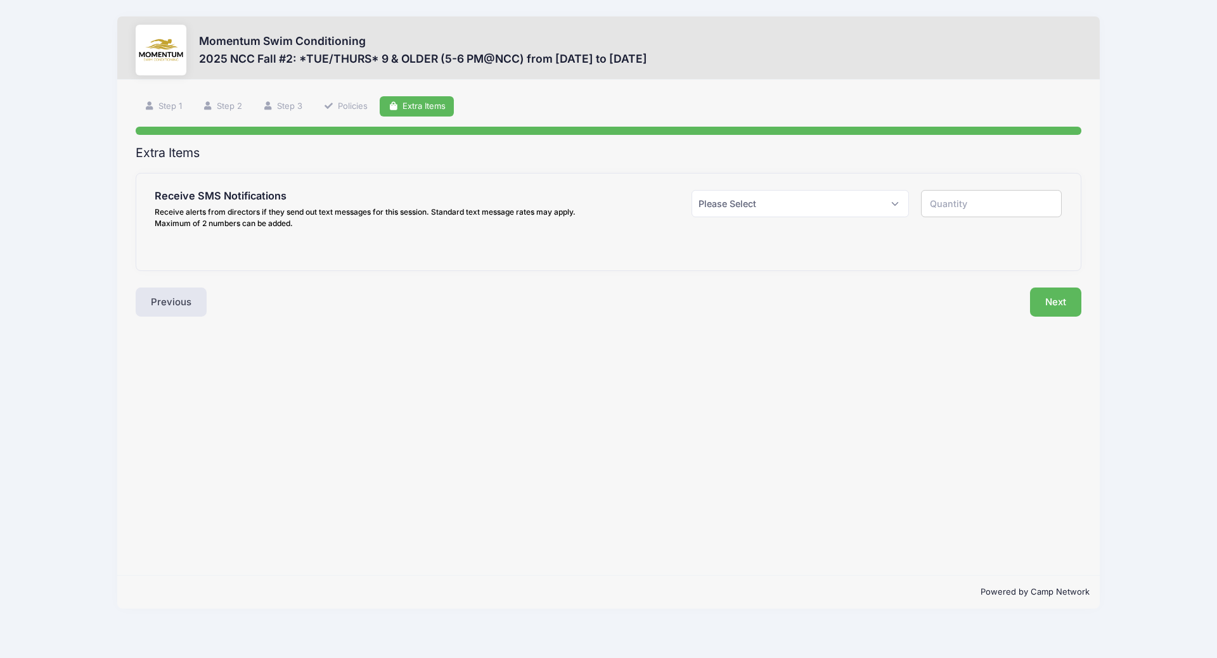
click at [917, 197] on div at bounding box center [990, 212] width 153 height 44
click at [892, 199] on select "Please Select Yes ($0.00) No" at bounding box center [799, 203] width 217 height 27
select select "0"
click at [691, 190] on select "Please Select Yes ($0.00) No" at bounding box center [799, 203] width 217 height 27
type input "0"
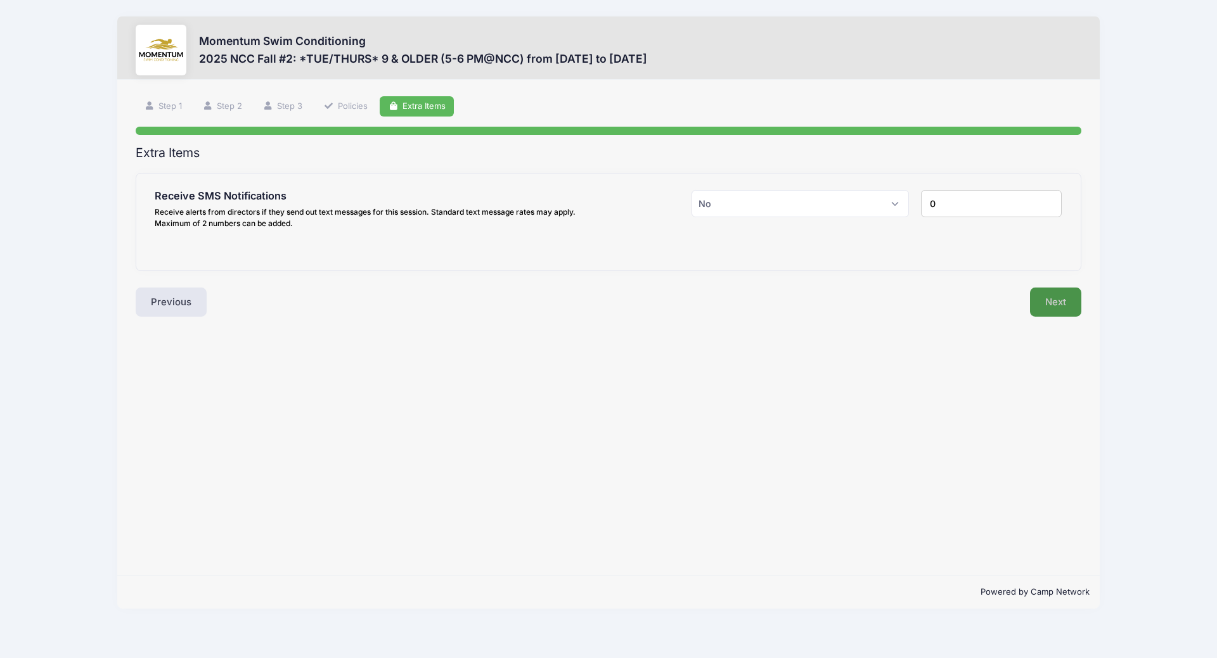
click at [1056, 306] on button "Next" at bounding box center [1055, 302] width 51 height 29
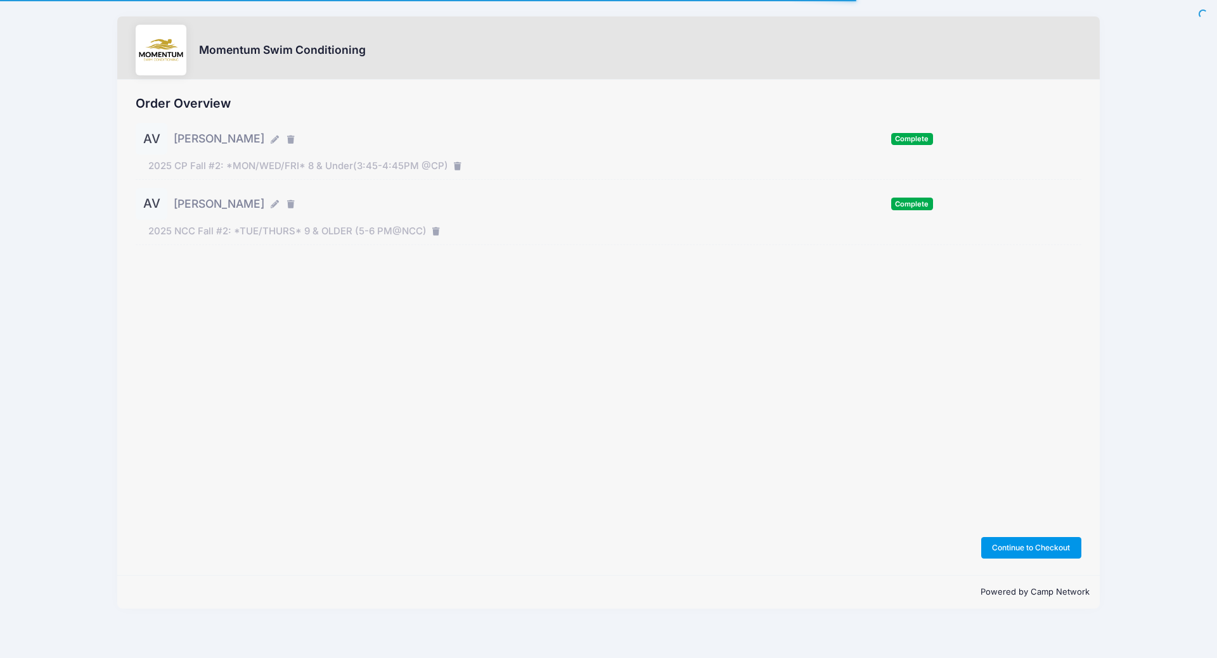
click at [1043, 550] on button "Continue to Checkout" at bounding box center [1031, 548] width 100 height 22
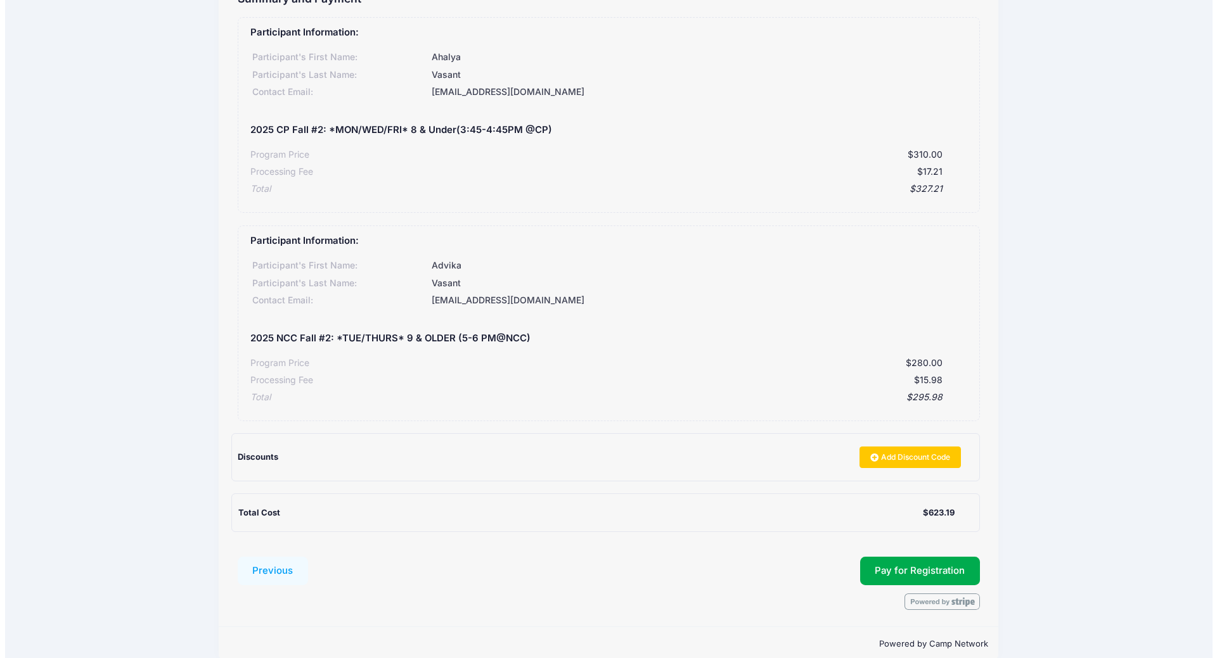
scroll to position [123, 0]
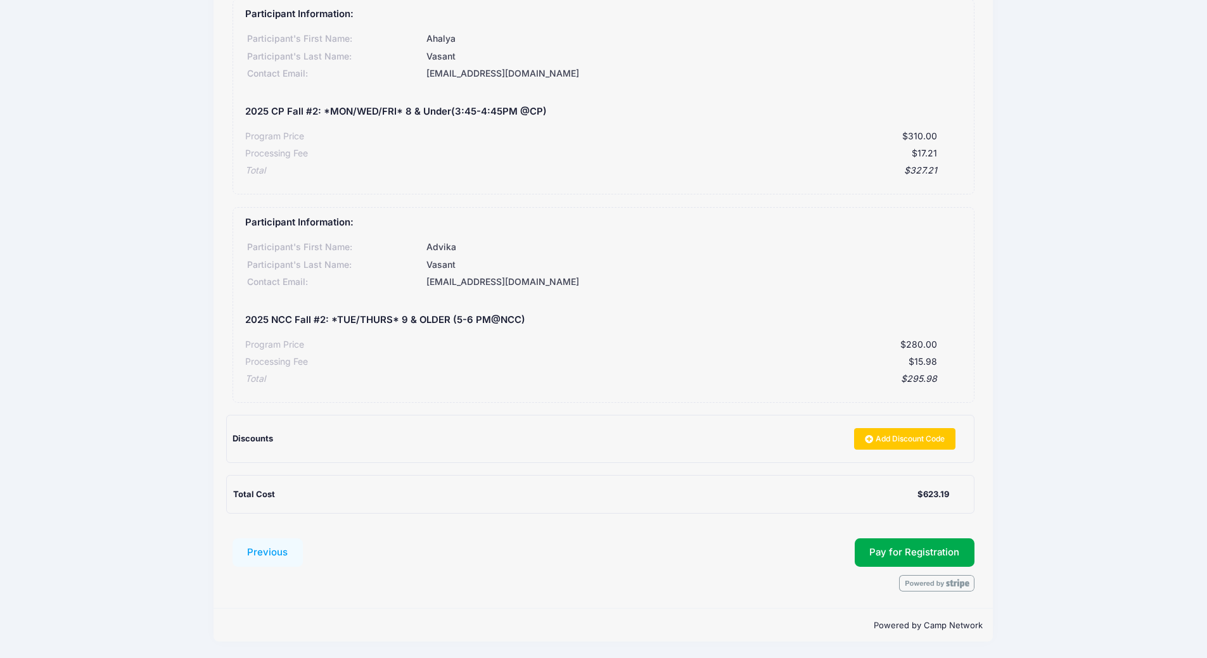
click at [1104, 253] on div "Momentum Swim Conditioning Summary and Payment Participant Information: Partici…" at bounding box center [603, 267] width 1169 height 781
click at [1094, 336] on div "Momentum Swim Conditioning Summary and Payment Participant Information: Partici…" at bounding box center [603, 267] width 1169 height 781
click at [938, 551] on button "Pay for Registration" at bounding box center [915, 553] width 120 height 29
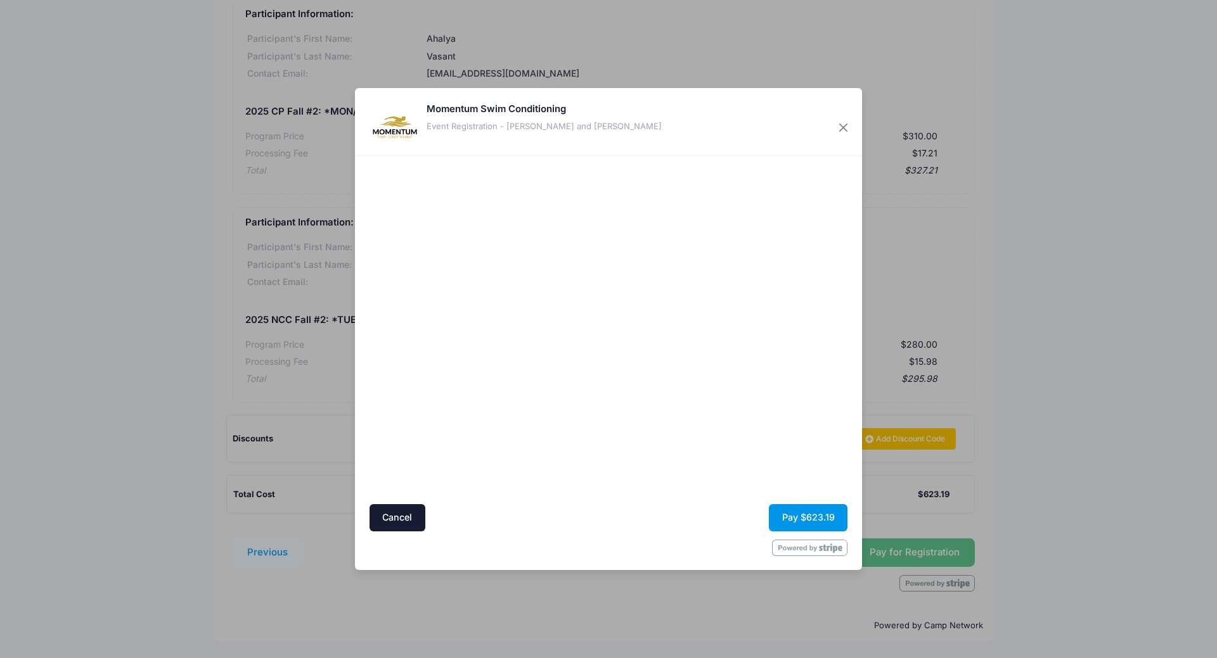
click at [796, 518] on button "Pay $623.19" at bounding box center [808, 517] width 79 height 27
